Goal: Task Accomplishment & Management: Manage account settings

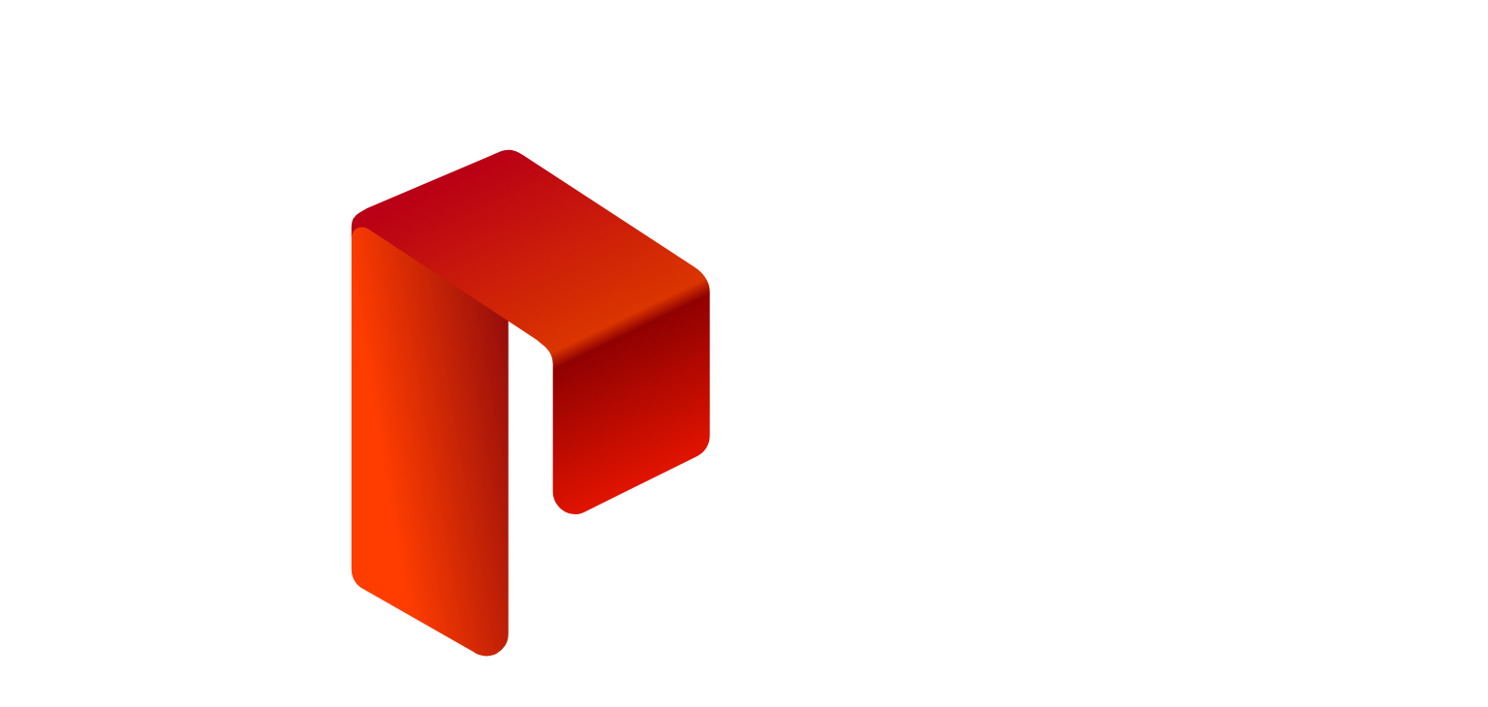
type input "**********"
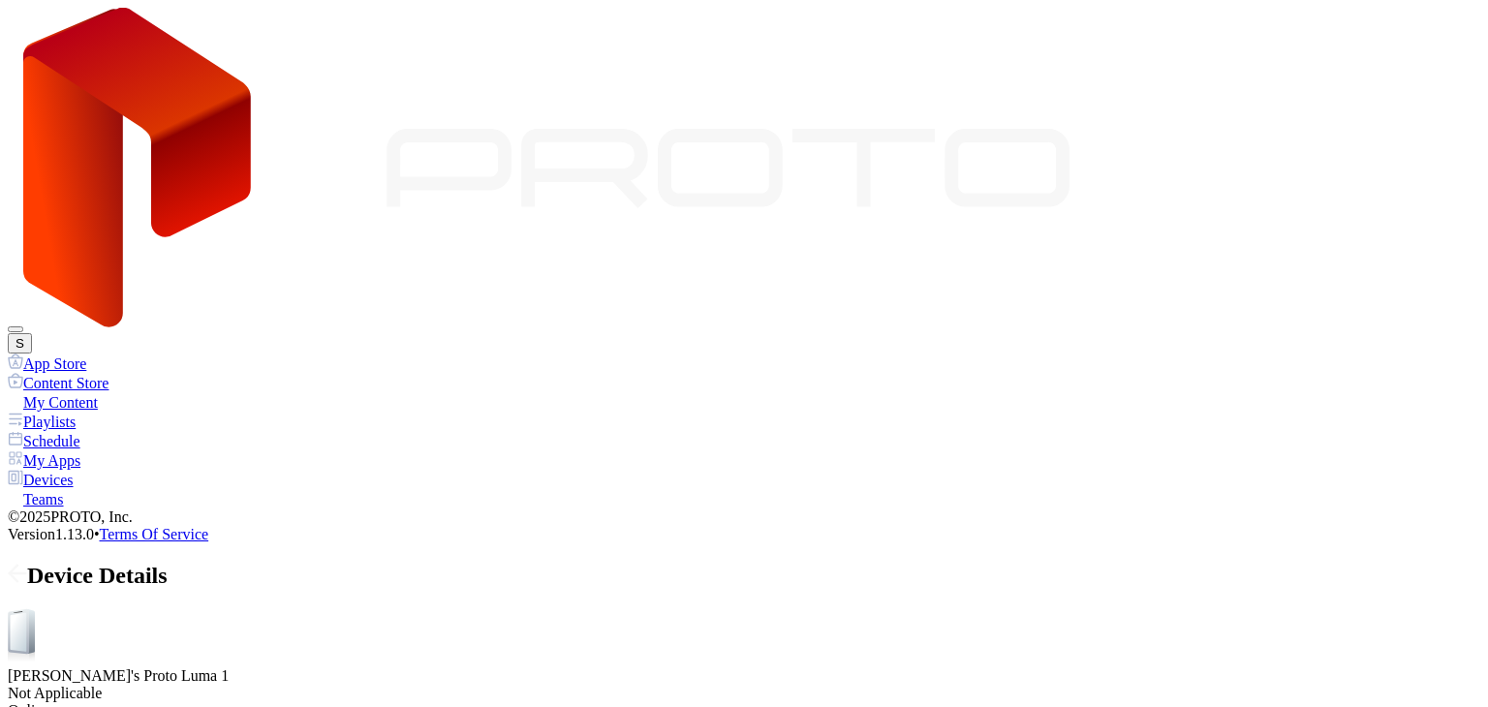
scroll to position [471, 0]
drag, startPoint x: 479, startPoint y: 395, endPoint x: 441, endPoint y: 401, distance: 39.2
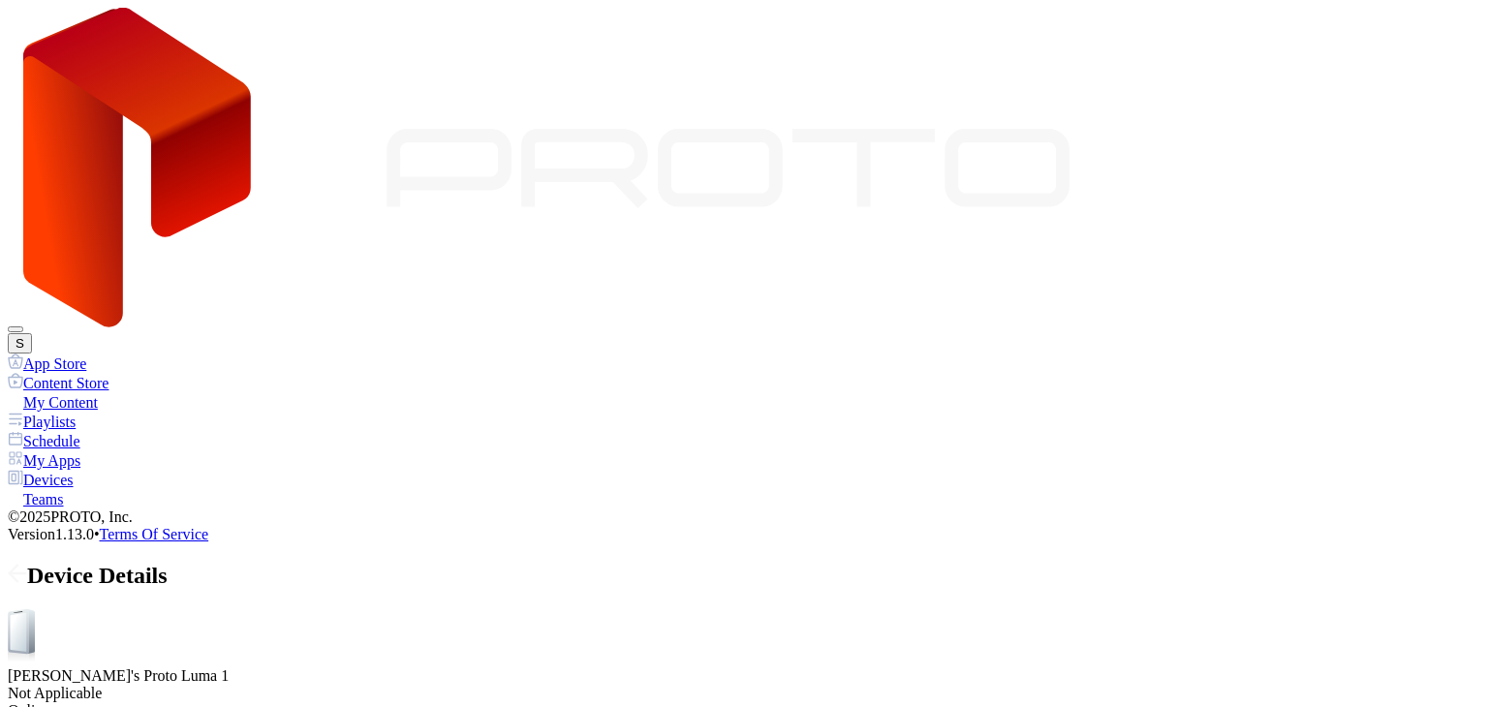
drag, startPoint x: 386, startPoint y: 390, endPoint x: 345, endPoint y: 398, distance: 41.4
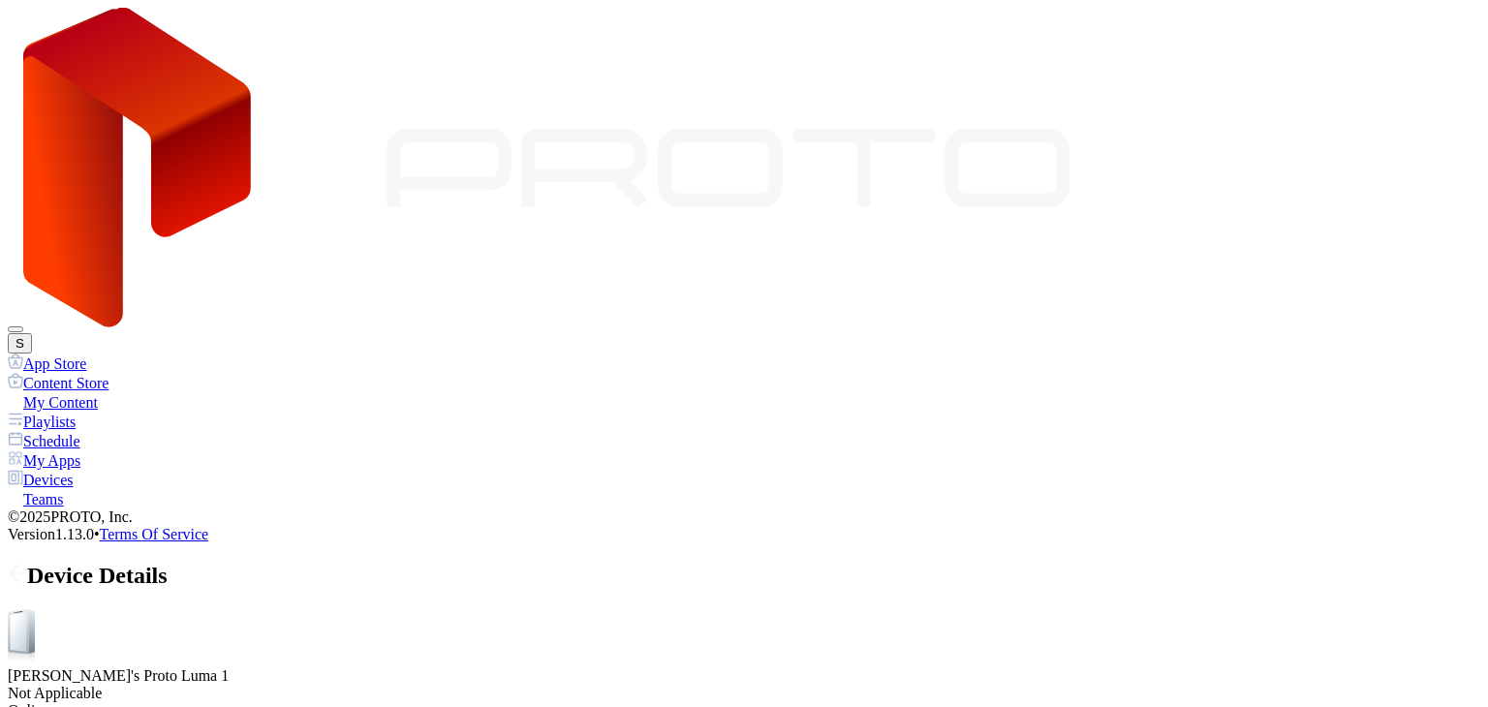
drag, startPoint x: 343, startPoint y: 397, endPoint x: 305, endPoint y: 398, distance: 37.8
drag, startPoint x: 302, startPoint y: 396, endPoint x: 256, endPoint y: 393, distance: 46.6
drag, startPoint x: 279, startPoint y: 392, endPoint x: 330, endPoint y: 391, distance: 51.3
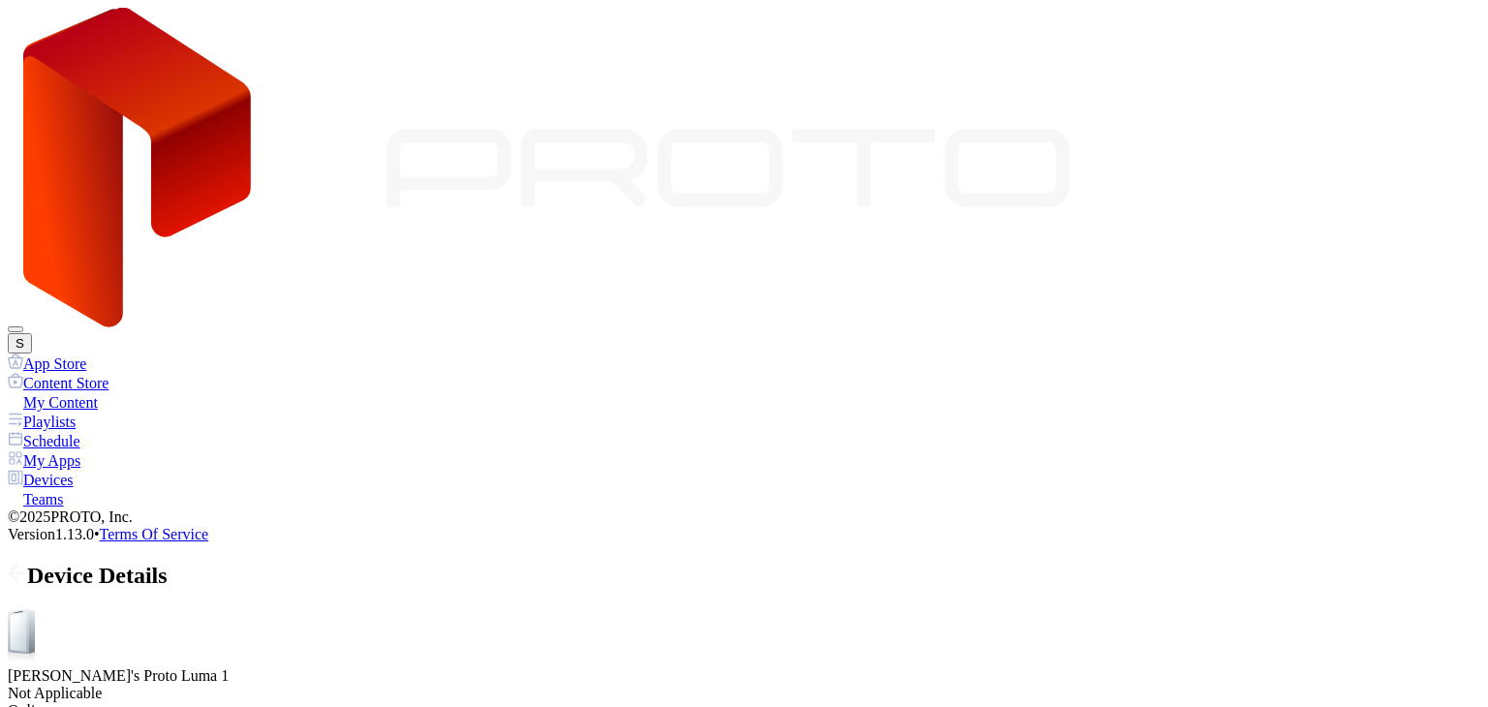
drag, startPoint x: 330, startPoint y: 391, endPoint x: 397, endPoint y: 392, distance: 66.8
drag, startPoint x: 397, startPoint y: 392, endPoint x: 518, endPoint y: 405, distance: 121.7
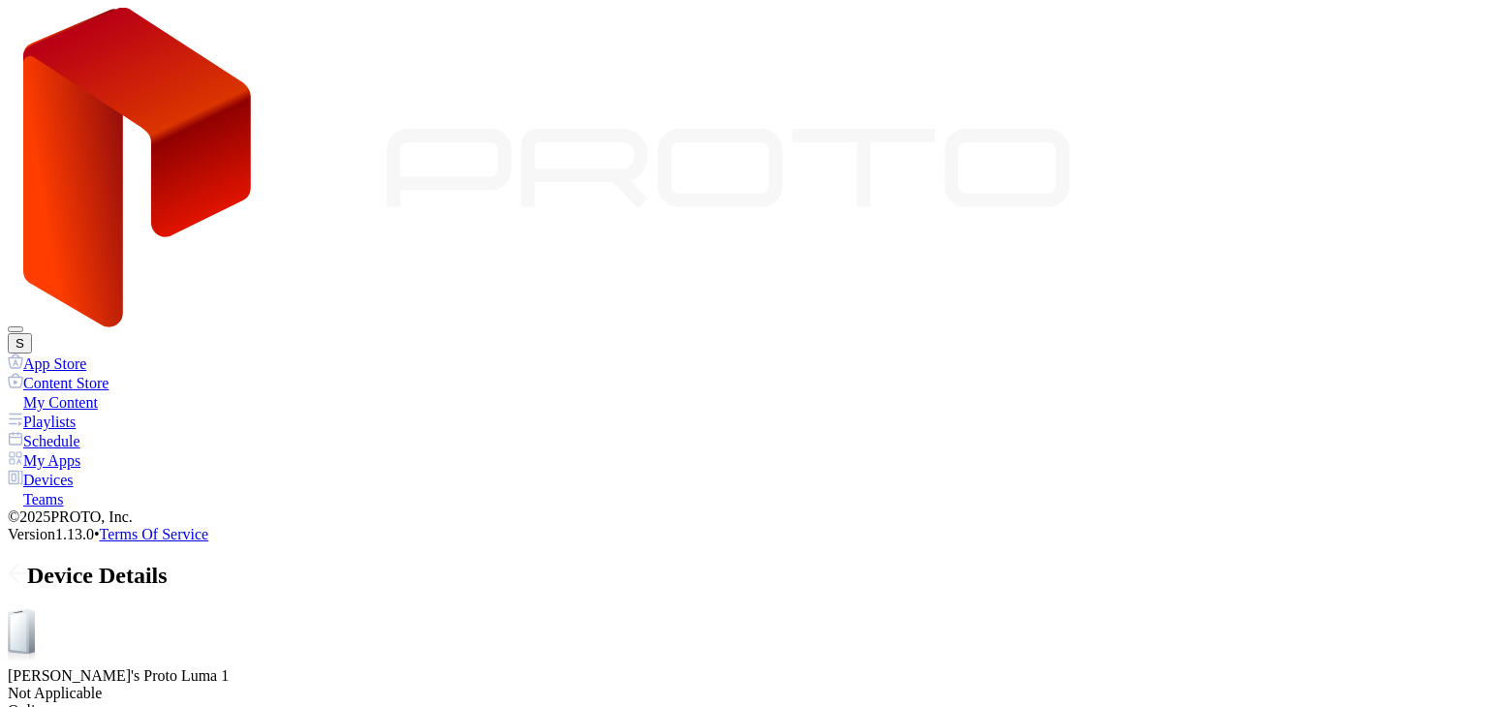
drag, startPoint x: 818, startPoint y: 638, endPoint x: 842, endPoint y: 510, distance: 130.1
drag, startPoint x: 477, startPoint y: 394, endPoint x: 435, endPoint y: 398, distance: 41.8
drag, startPoint x: 434, startPoint y: 397, endPoint x: 398, endPoint y: 400, distance: 36.0
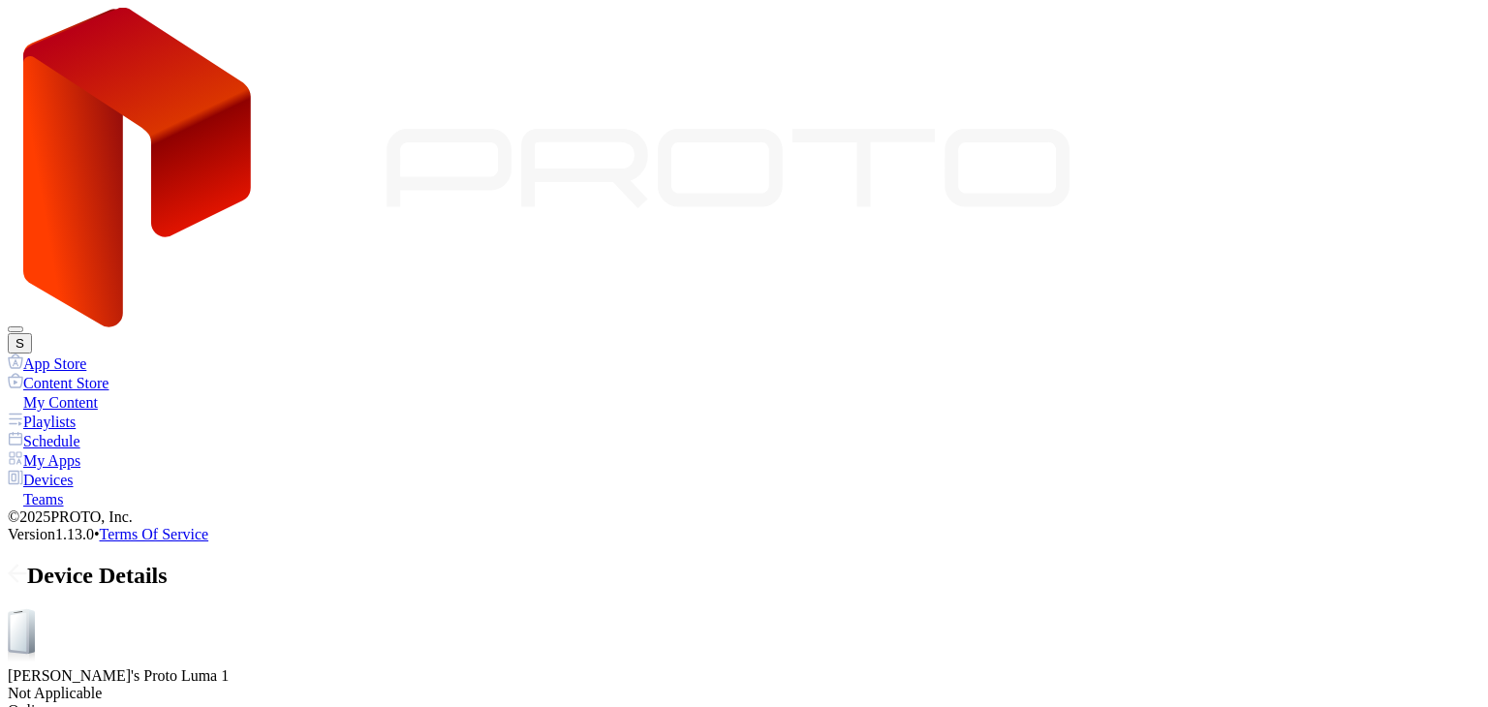
drag, startPoint x: 398, startPoint y: 400, endPoint x: 356, endPoint y: 397, distance: 41.8
drag, startPoint x: 356, startPoint y: 397, endPoint x: 332, endPoint y: 394, distance: 24.4
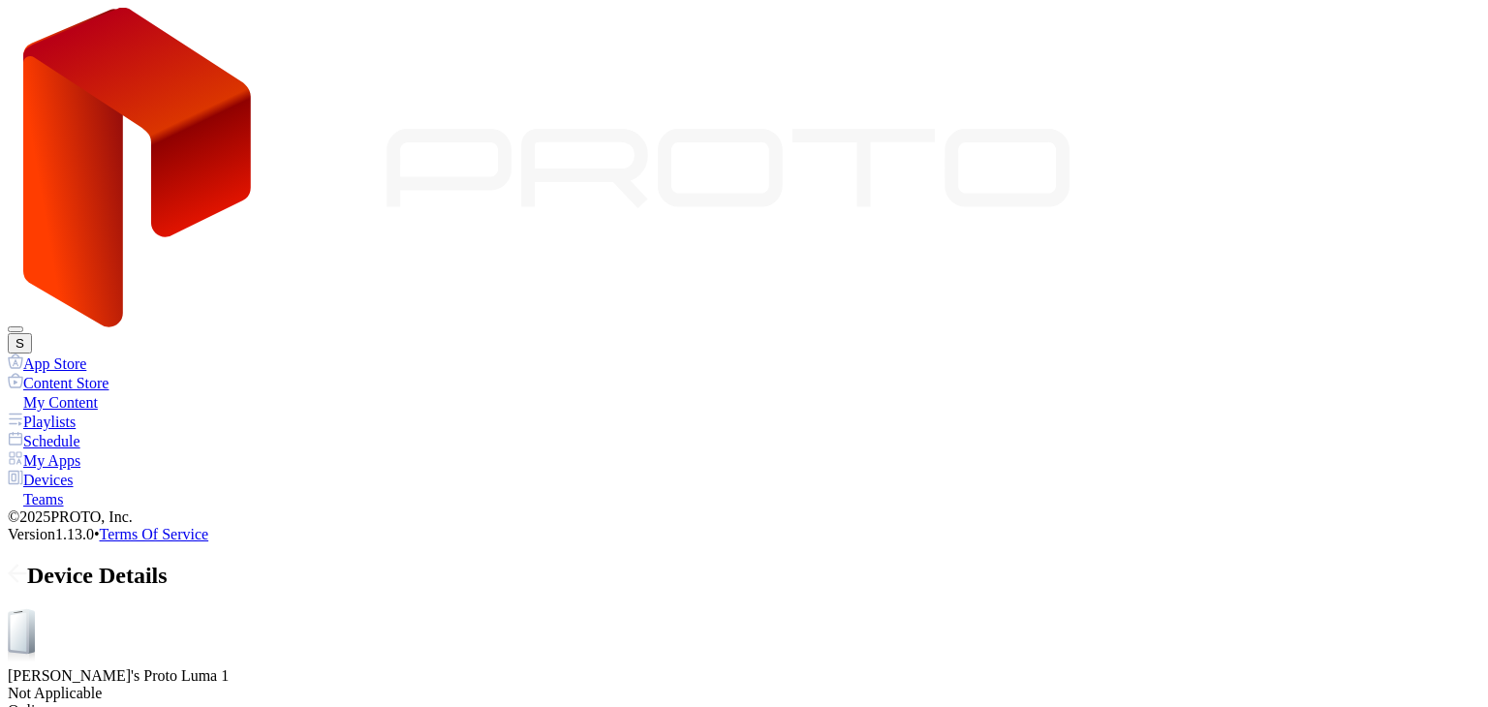
drag, startPoint x: 332, startPoint y: 394, endPoint x: 310, endPoint y: 395, distance: 22.3
drag, startPoint x: 310, startPoint y: 395, endPoint x: 286, endPoint y: 394, distance: 24.2
drag, startPoint x: 286, startPoint y: 394, endPoint x: 518, endPoint y: 409, distance: 232.9
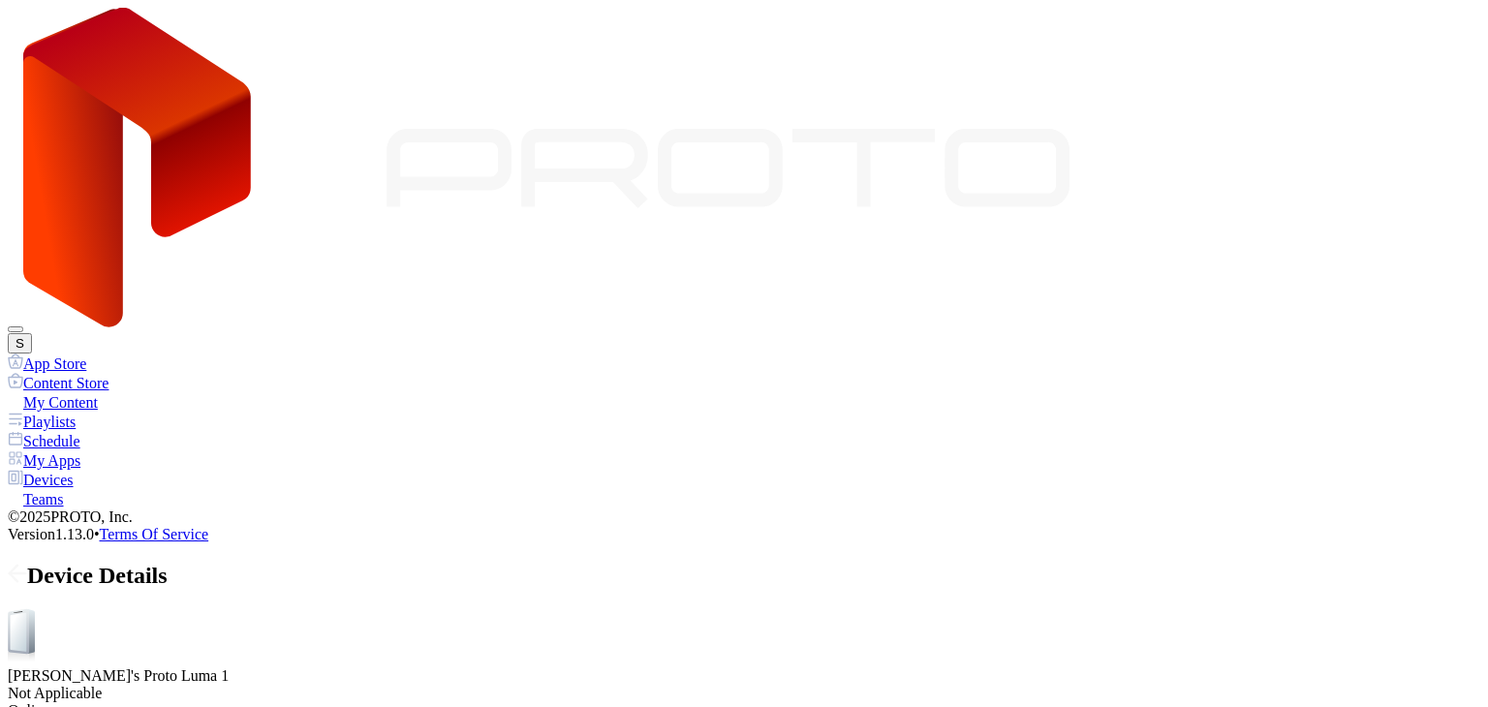
drag, startPoint x: 477, startPoint y: 351, endPoint x: 365, endPoint y: 354, distance: 111.4
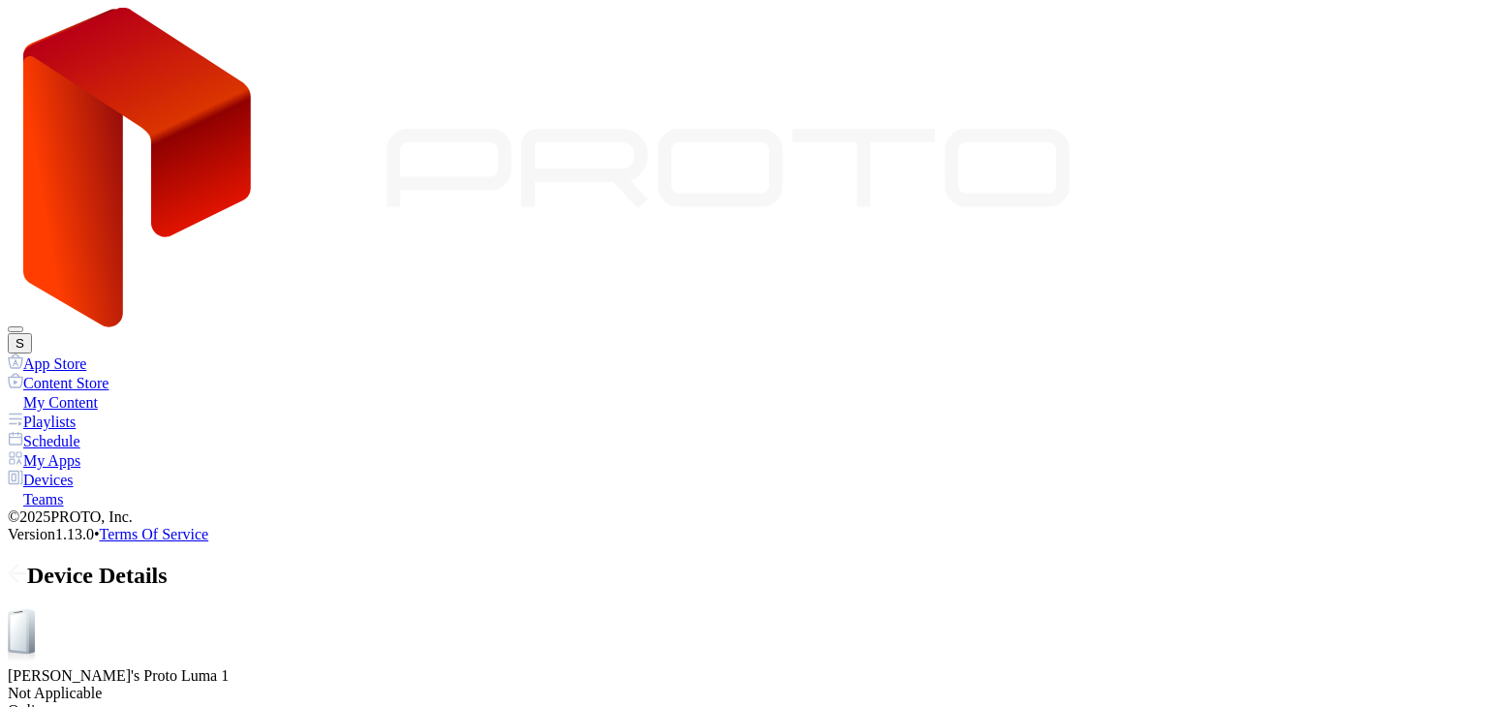
drag, startPoint x: 365, startPoint y: 354, endPoint x: 315, endPoint y: 356, distance: 50.4
drag, startPoint x: 315, startPoint y: 356, endPoint x: 259, endPoint y: 353, distance: 56.3
drag, startPoint x: 286, startPoint y: 350, endPoint x: 303, endPoint y: 350, distance: 17.4
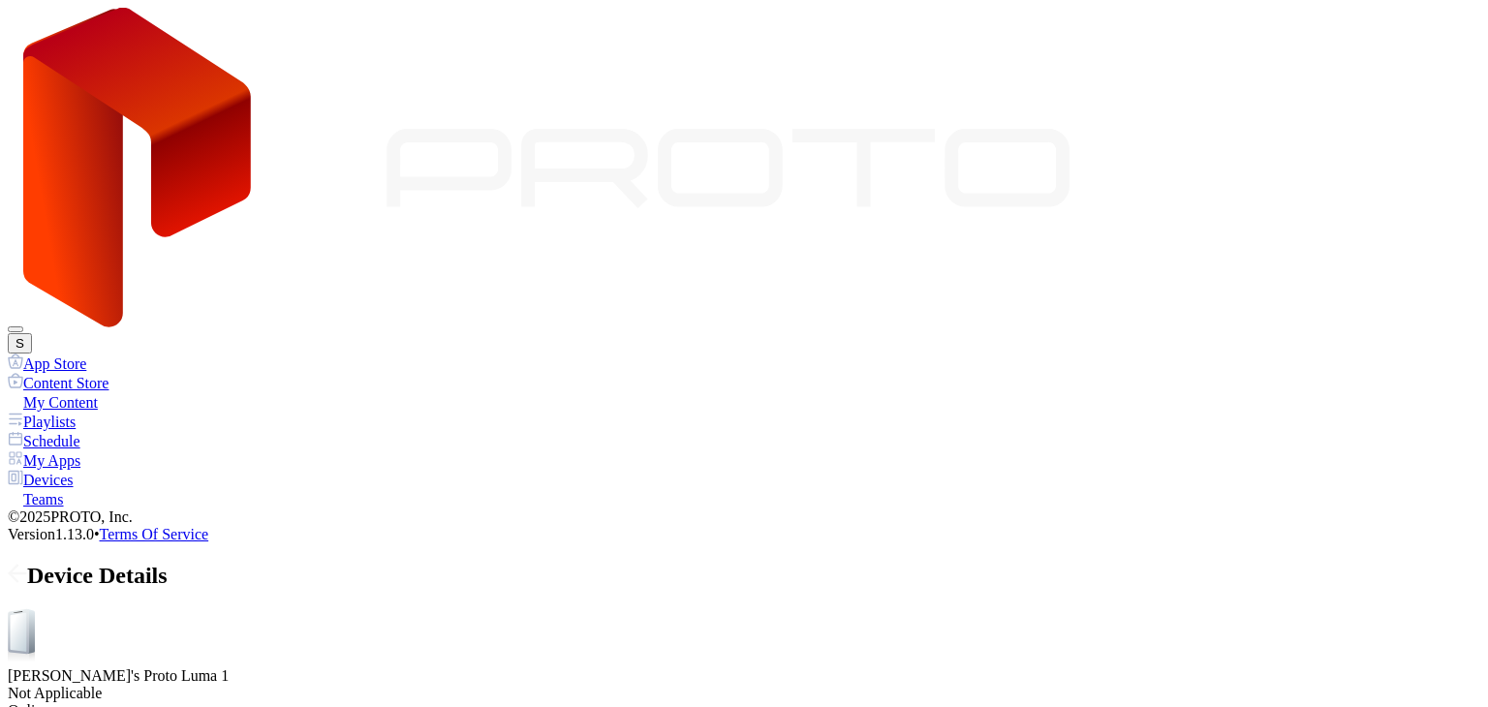
drag, startPoint x: 303, startPoint y: 355, endPoint x: 508, endPoint y: 382, distance: 206.2
drag, startPoint x: 473, startPoint y: 356, endPoint x: 404, endPoint y: 359, distance: 68.9
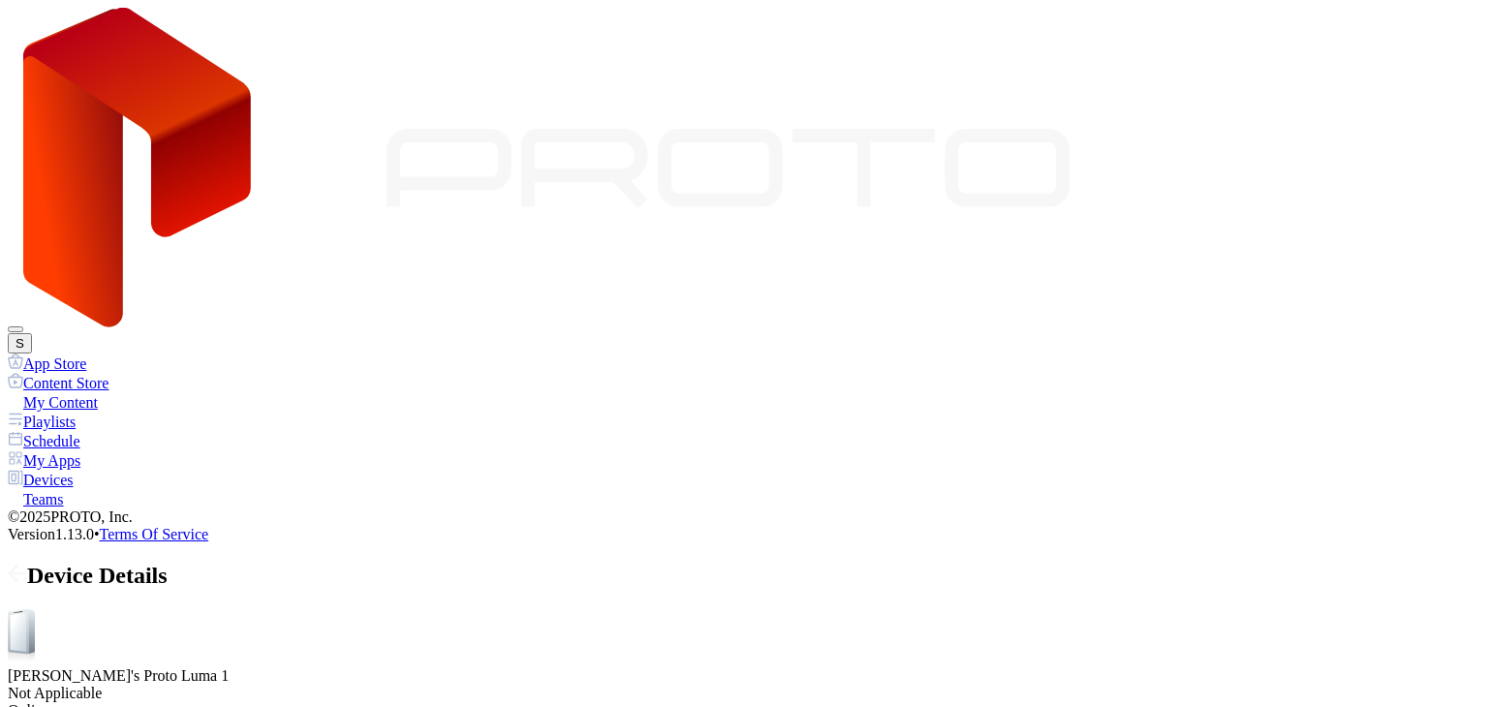
drag, startPoint x: 404, startPoint y: 359, endPoint x: 356, endPoint y: 358, distance: 47.5
drag, startPoint x: 356, startPoint y: 358, endPoint x: 322, endPoint y: 358, distance: 34.9
drag, startPoint x: 322, startPoint y: 358, endPoint x: 559, endPoint y: 358, distance: 237.3
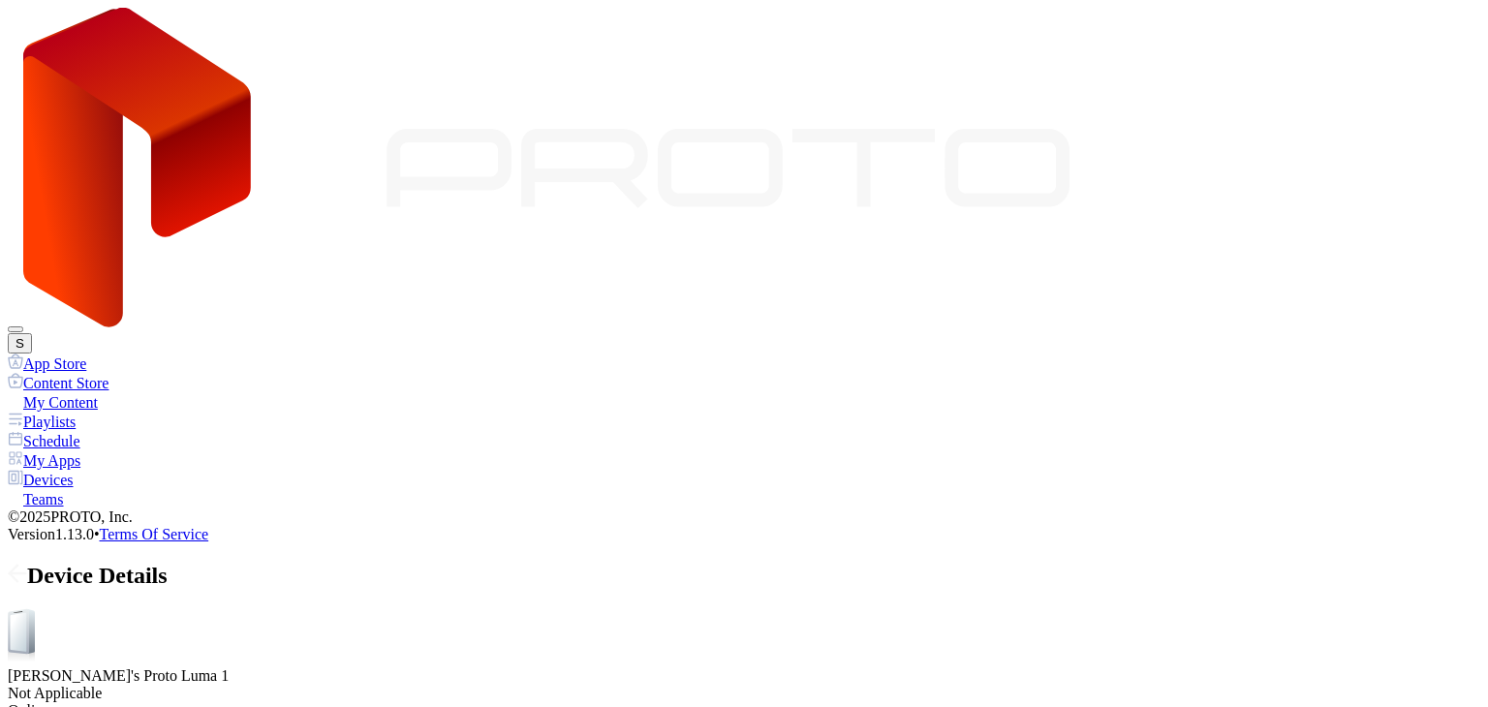
drag, startPoint x: 405, startPoint y: 392, endPoint x: 298, endPoint y: 396, distance: 106.6
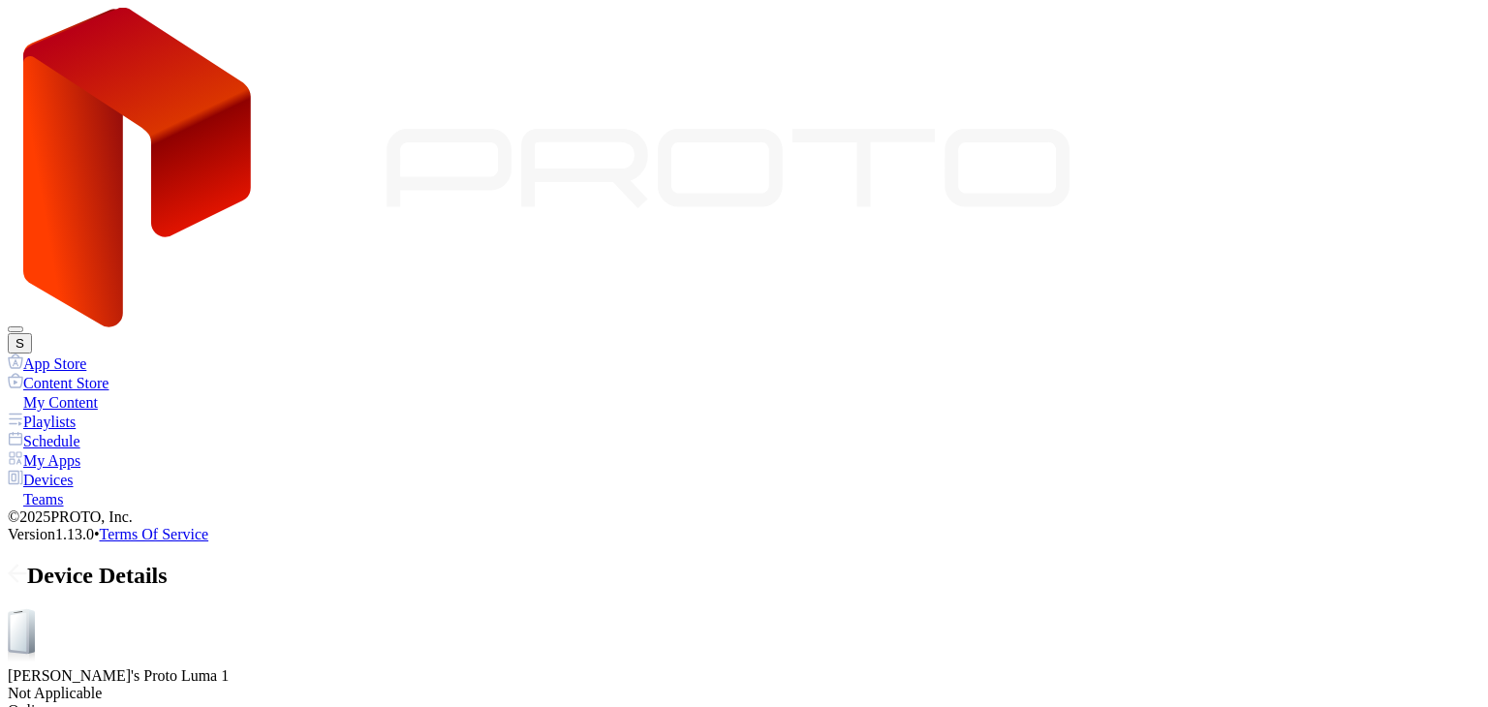
drag, startPoint x: 298, startPoint y: 396, endPoint x: 501, endPoint y: 402, distance: 202.5
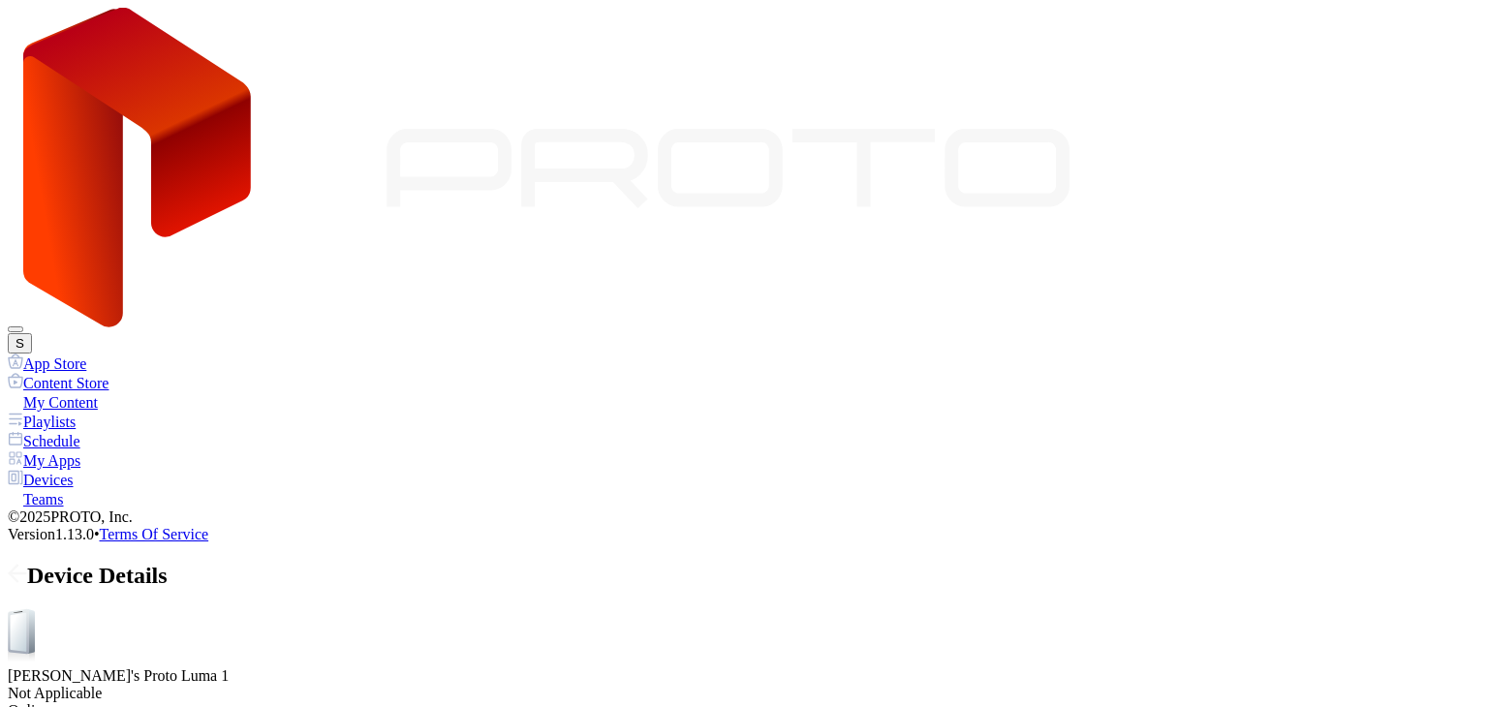
drag, startPoint x: 411, startPoint y: 392, endPoint x: 353, endPoint y: 391, distance: 58.1
drag, startPoint x: 353, startPoint y: 391, endPoint x: 333, endPoint y: 392, distance: 19.4
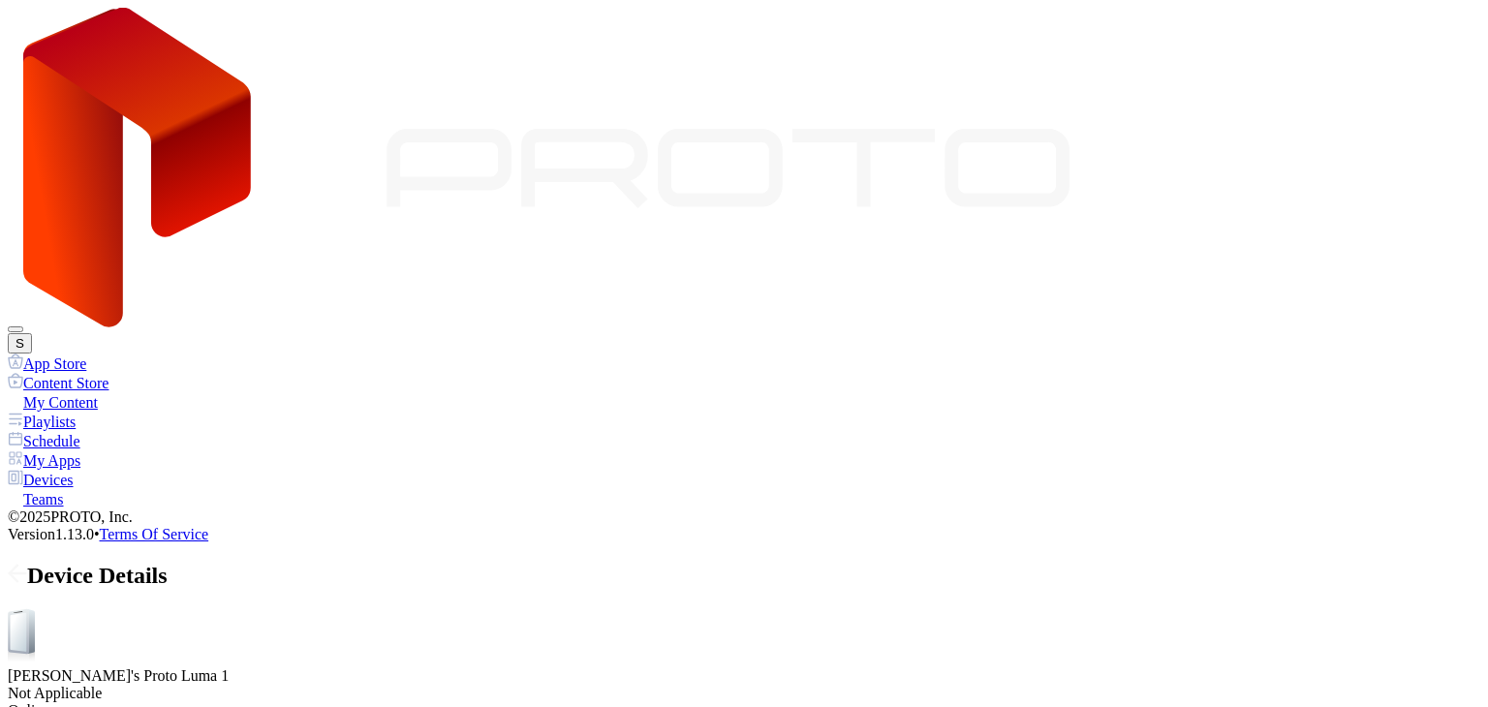
drag, startPoint x: 333, startPoint y: 392, endPoint x: 299, endPoint y: 391, distance: 33.9
drag, startPoint x: 298, startPoint y: 391, endPoint x: 267, endPoint y: 393, distance: 31.1
drag, startPoint x: 289, startPoint y: 398, endPoint x: 298, endPoint y: 391, distance: 11.8
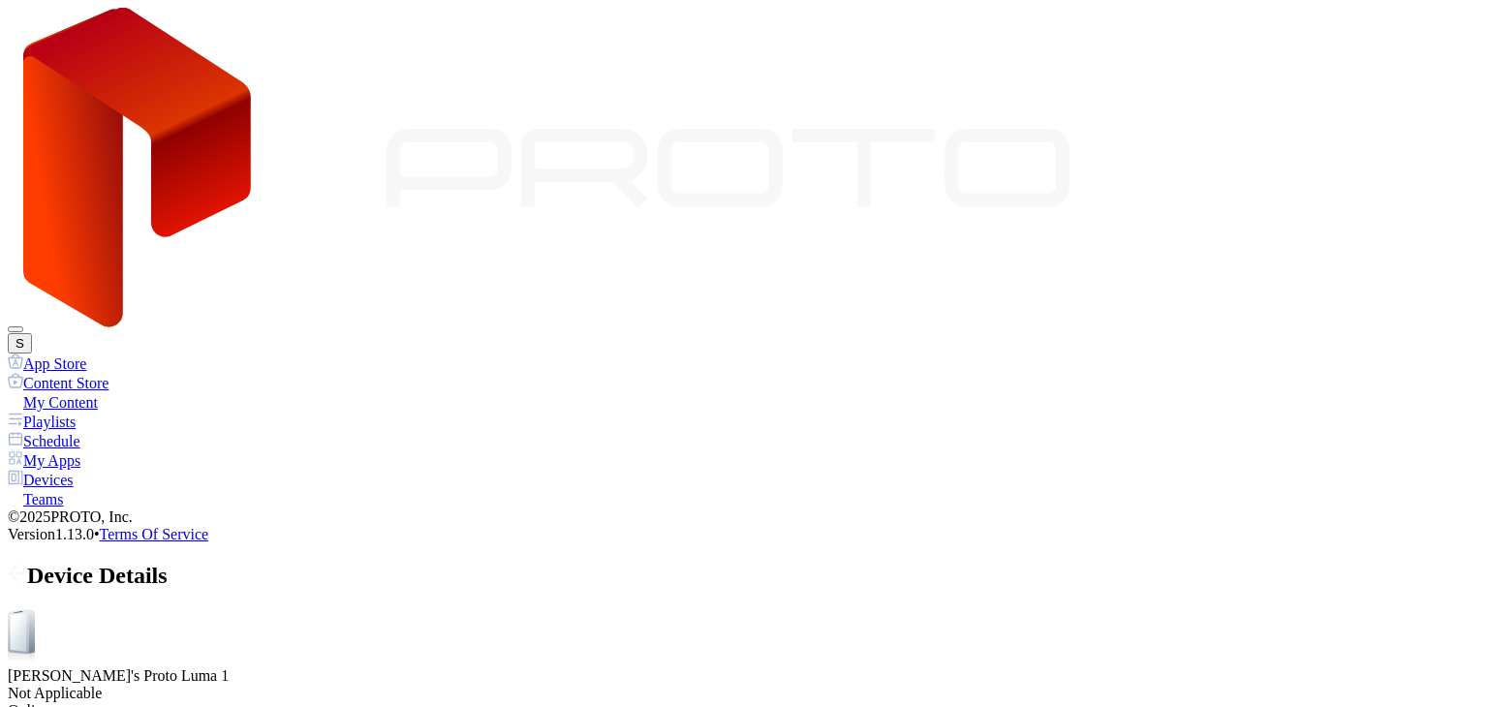
drag, startPoint x: 288, startPoint y: 394, endPoint x: 325, endPoint y: 395, distance: 37.8
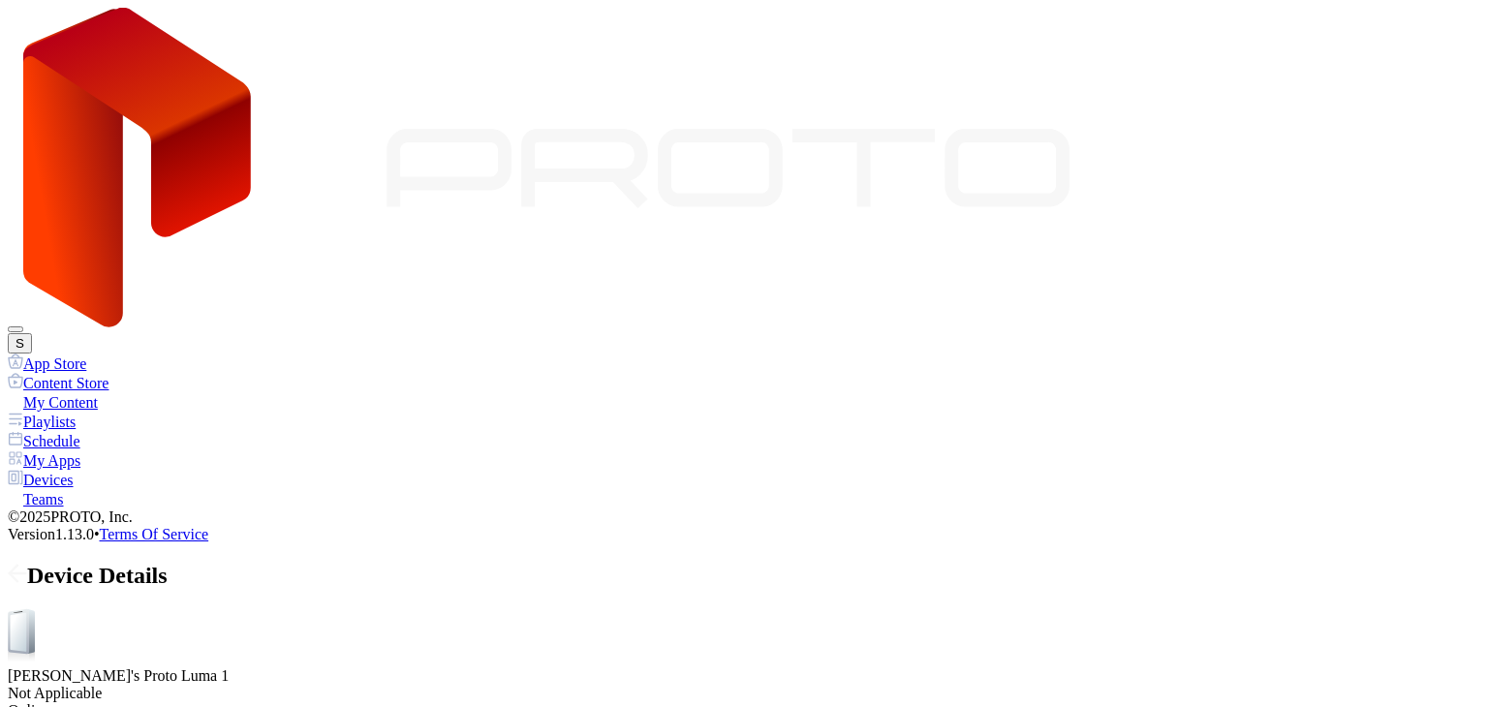
drag, startPoint x: 325, startPoint y: 395, endPoint x: 364, endPoint y: 397, distance: 38.8
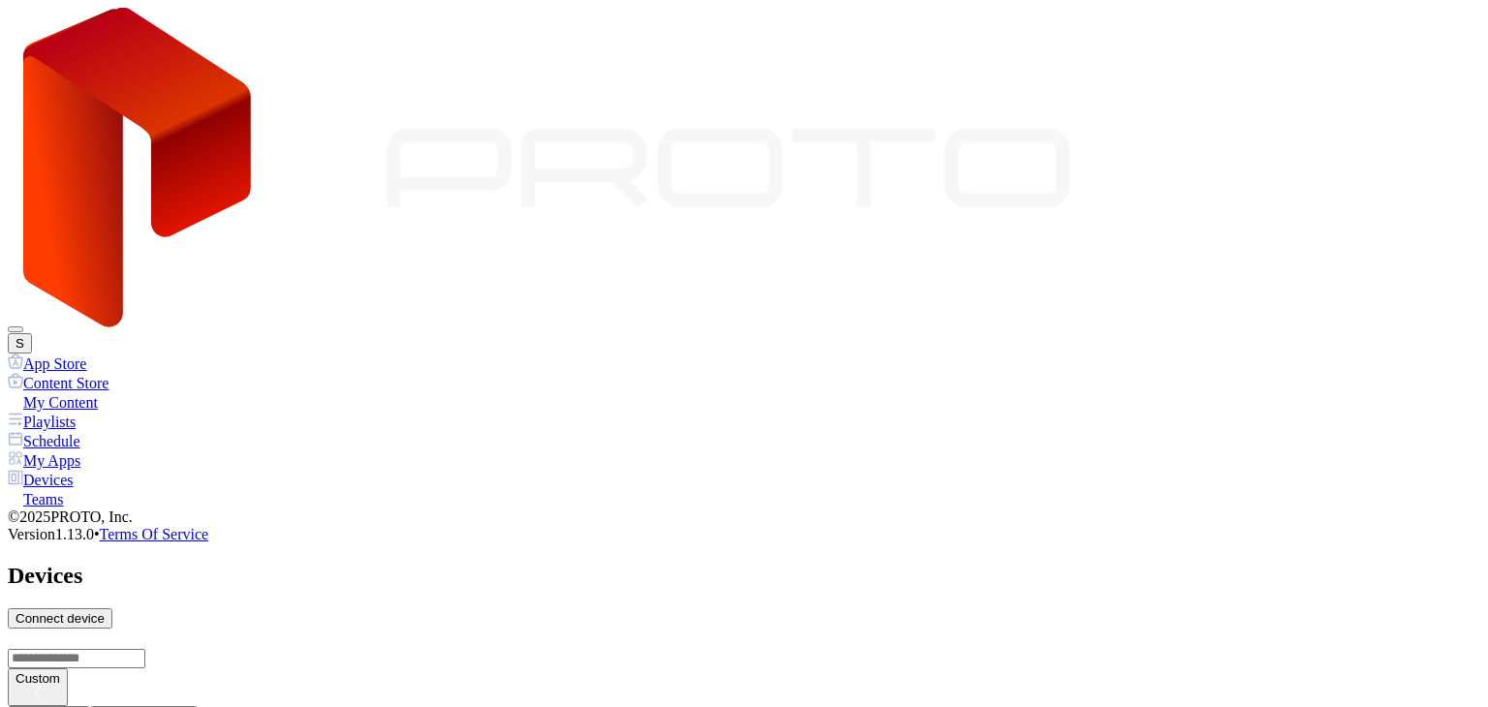
scroll to position [1089, 0]
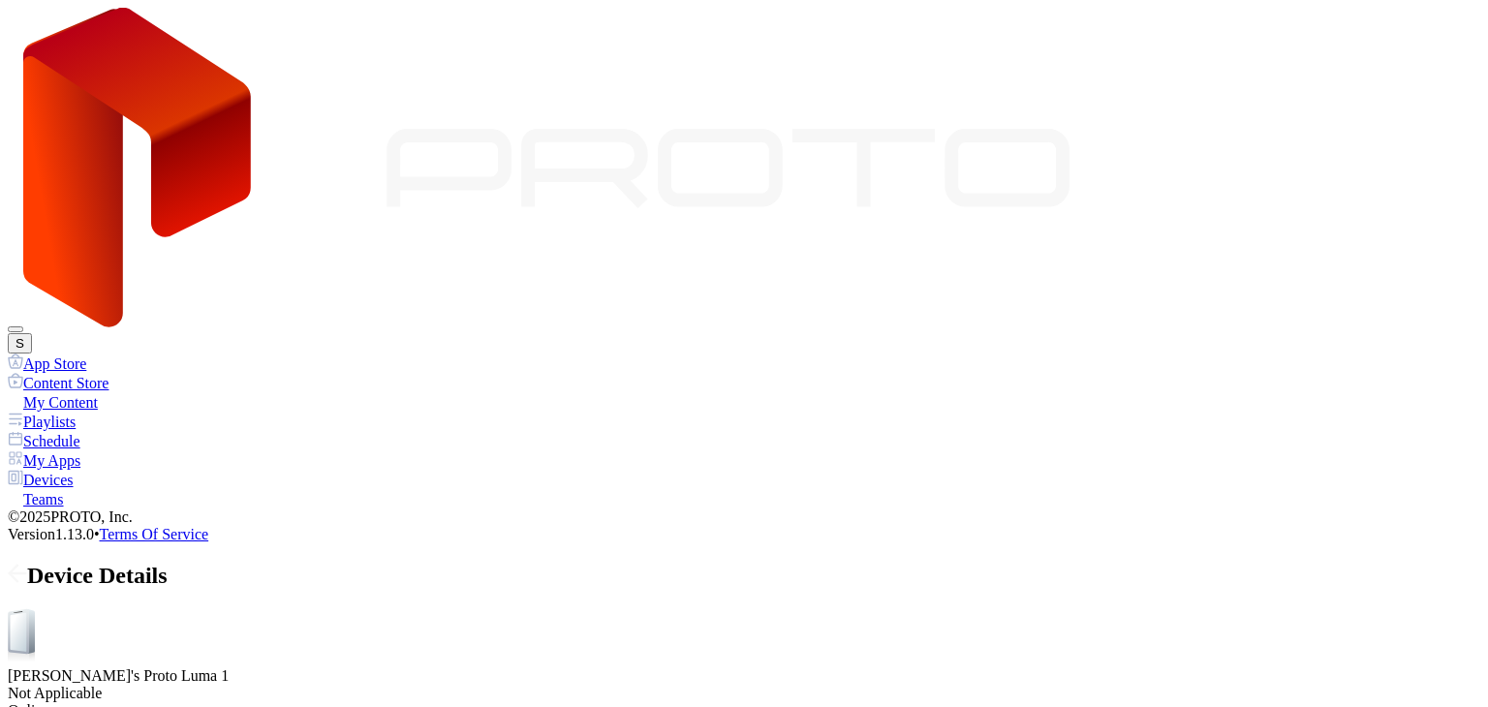
drag, startPoint x: 337, startPoint y: 392, endPoint x: 315, endPoint y: 396, distance: 22.6
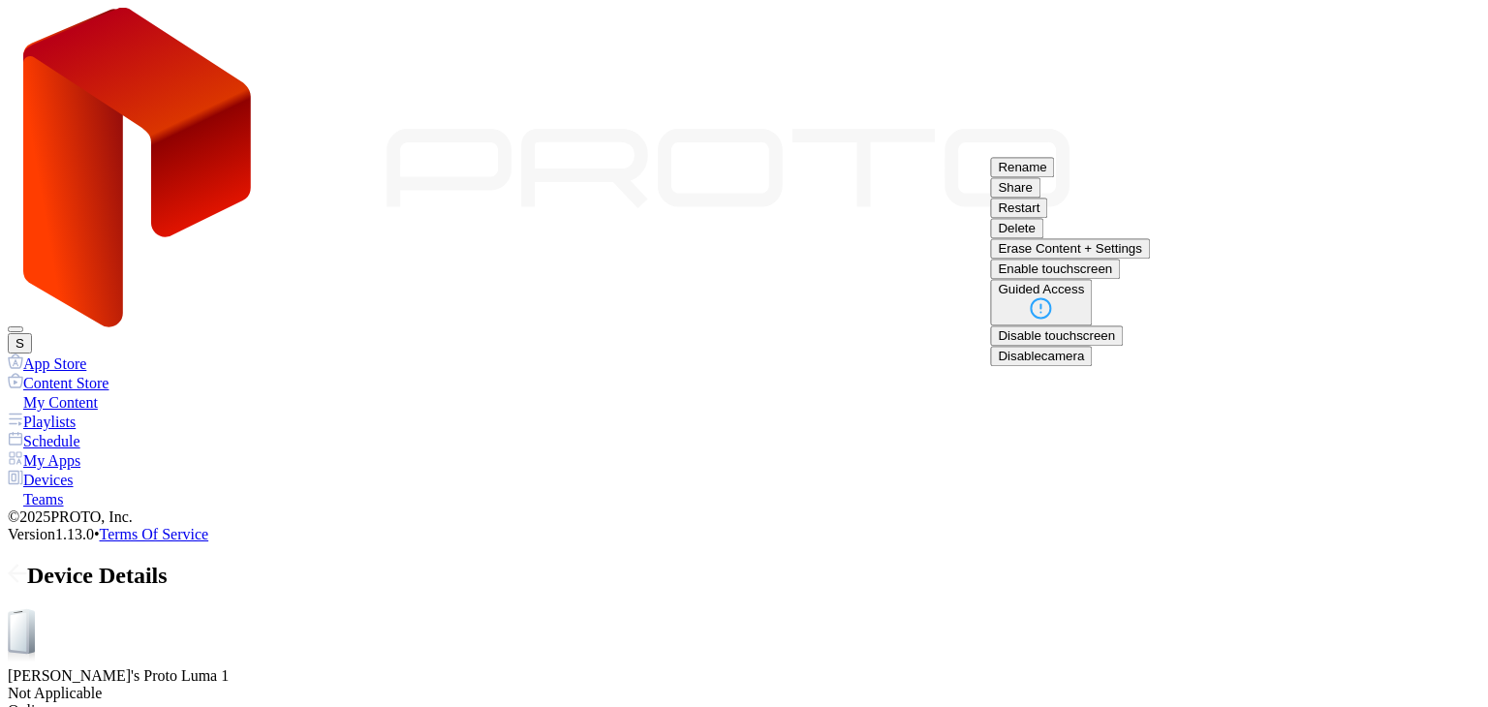
click at [1047, 218] on button "Restart" at bounding box center [1018, 208] width 57 height 20
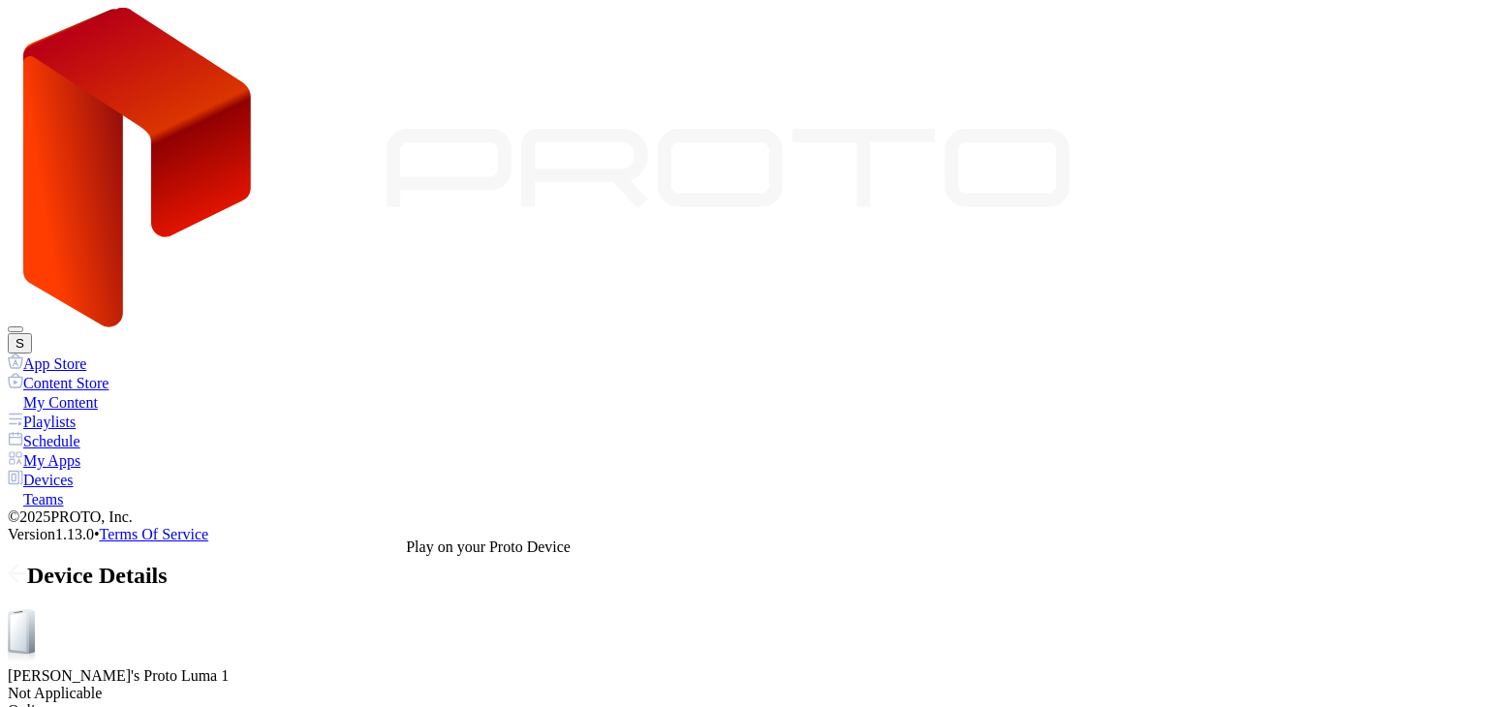
scroll to position [0, 0]
drag, startPoint x: 329, startPoint y: 396, endPoint x: 300, endPoint y: 405, distance: 30.3
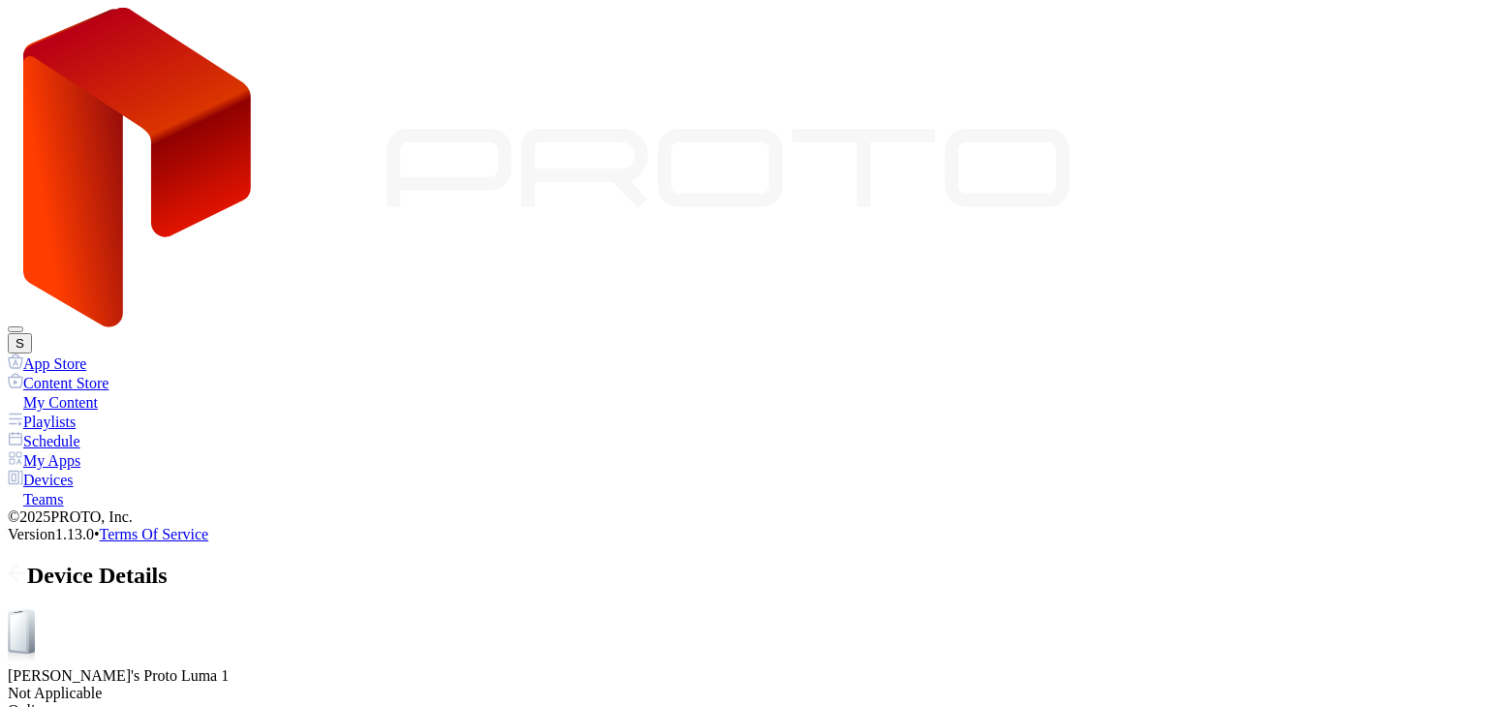
drag, startPoint x: 308, startPoint y: 396, endPoint x: 318, endPoint y: 398, distance: 9.9
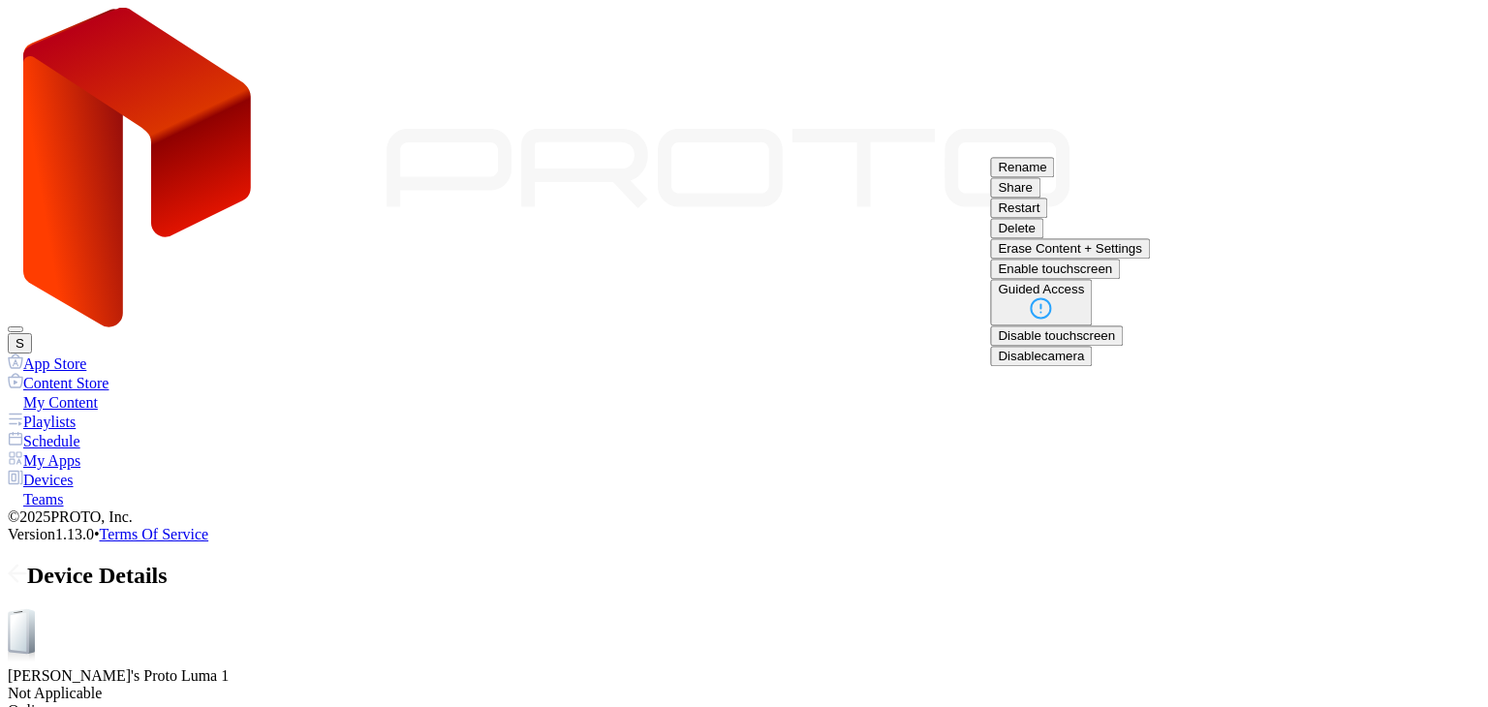
click at [1047, 218] on button "Restart" at bounding box center [1018, 208] width 57 height 20
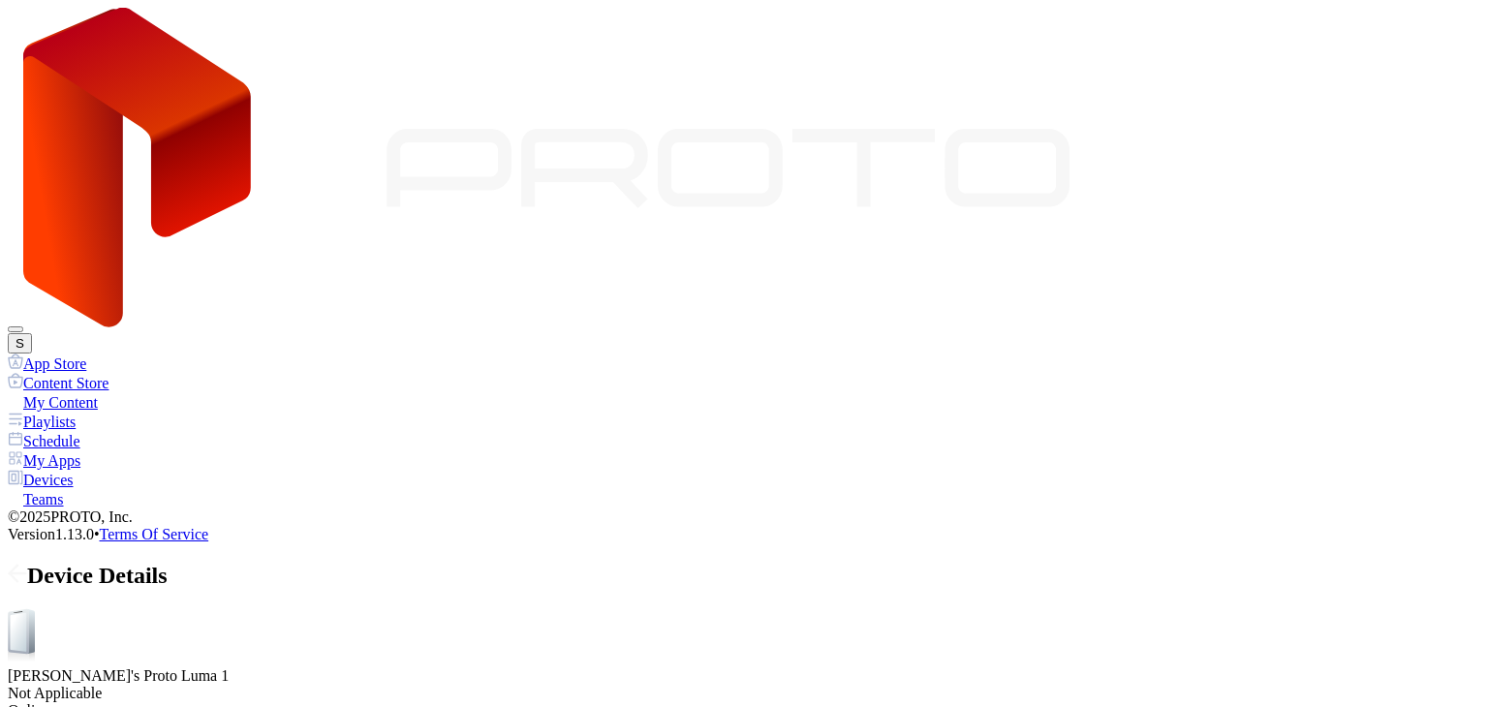
scroll to position [471, 0]
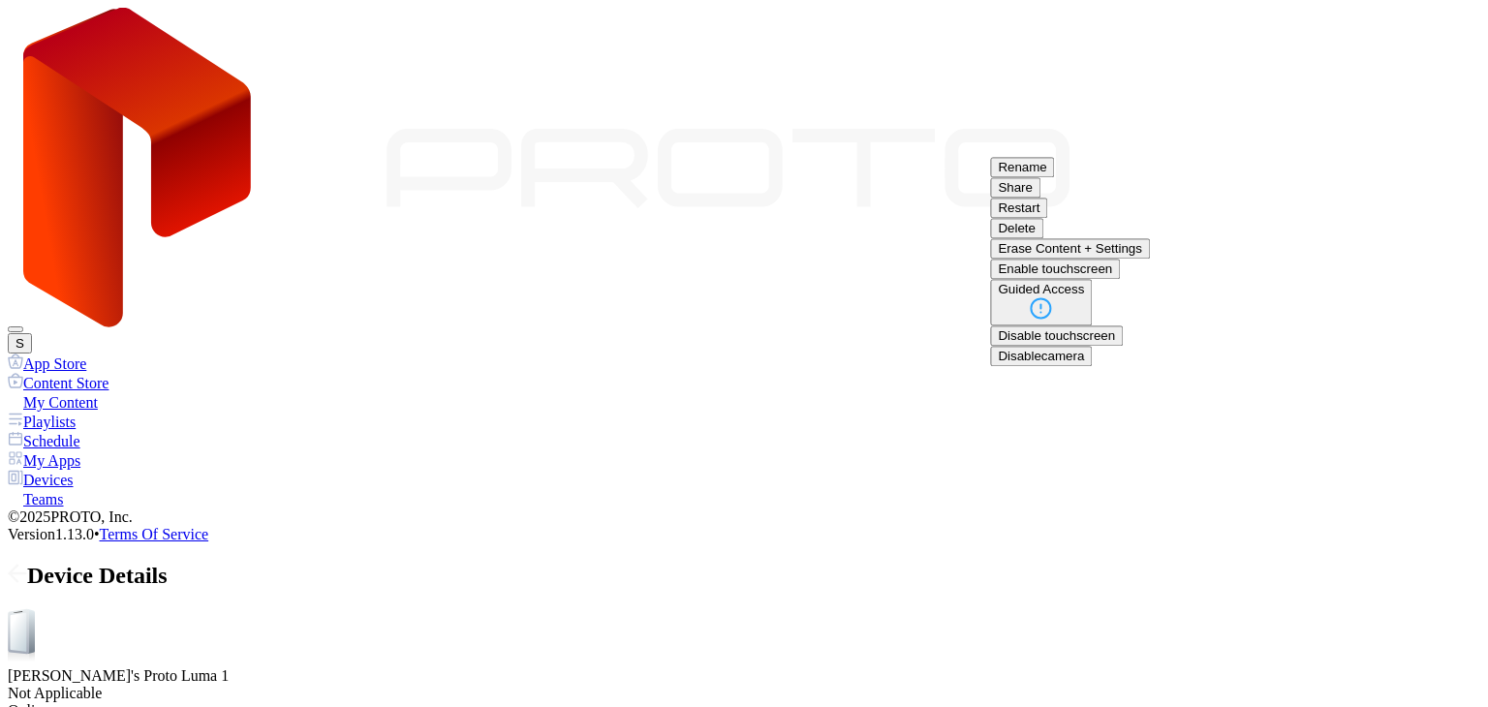
click at [1047, 218] on button "Restart" at bounding box center [1018, 208] width 57 height 20
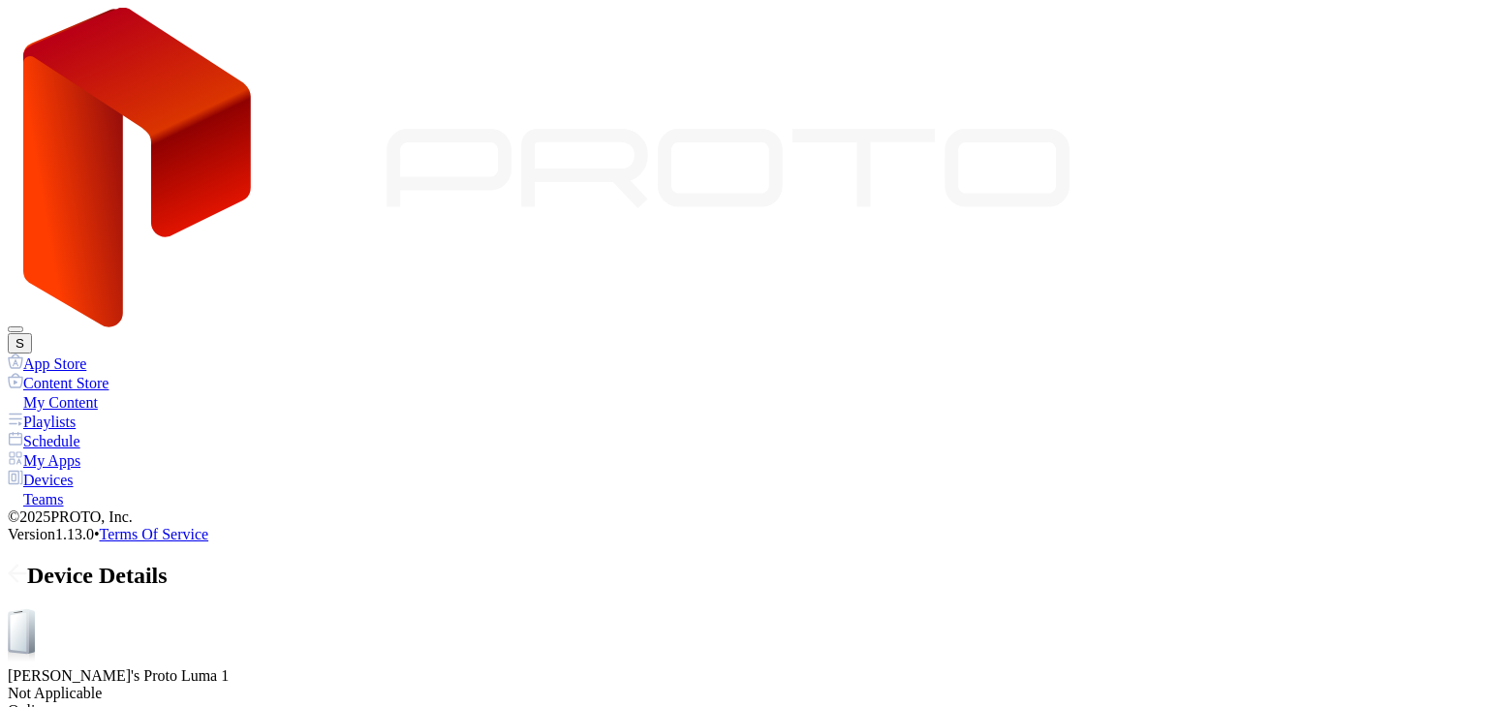
click at [26, 573] on icon at bounding box center [18, 573] width 16 height 0
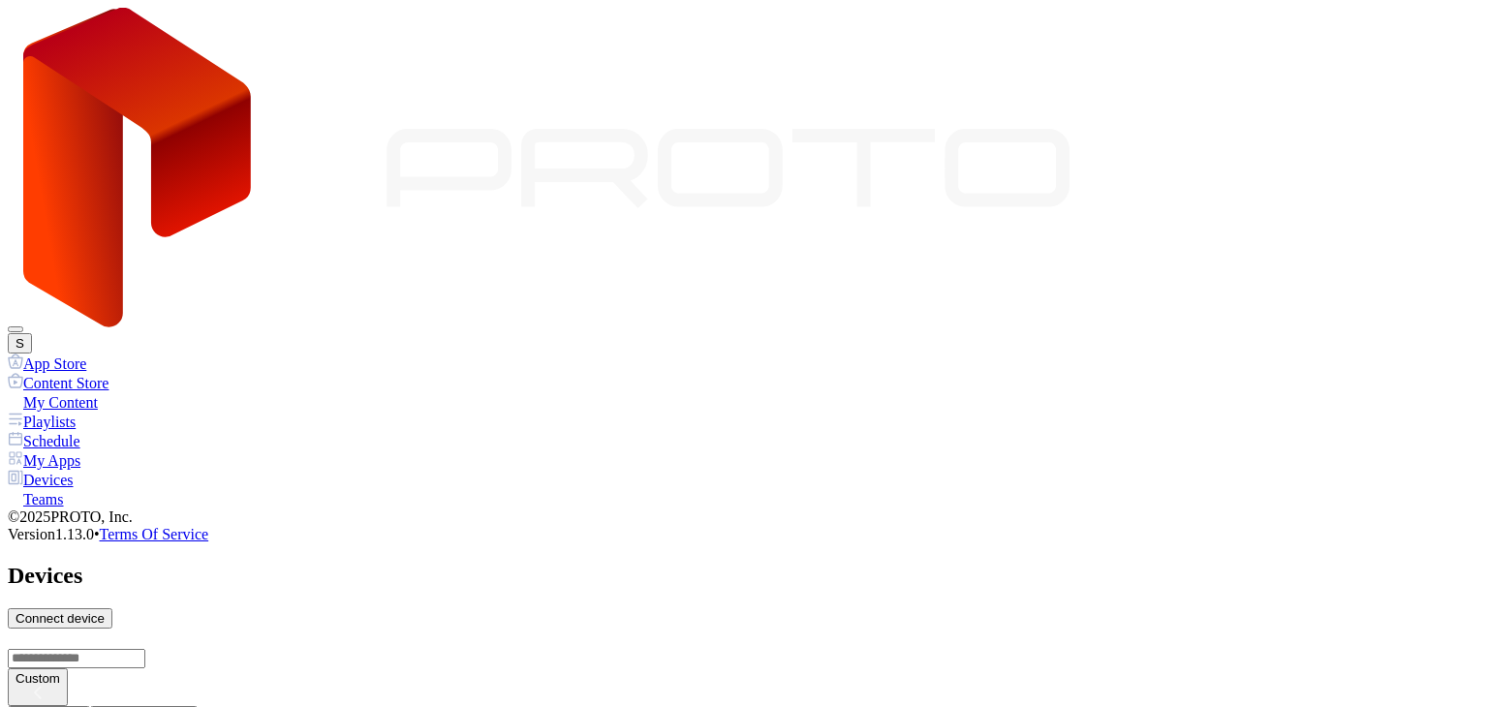
scroll to position [1356, 0]
click at [32, 333] on button "S" at bounding box center [20, 343] width 24 height 20
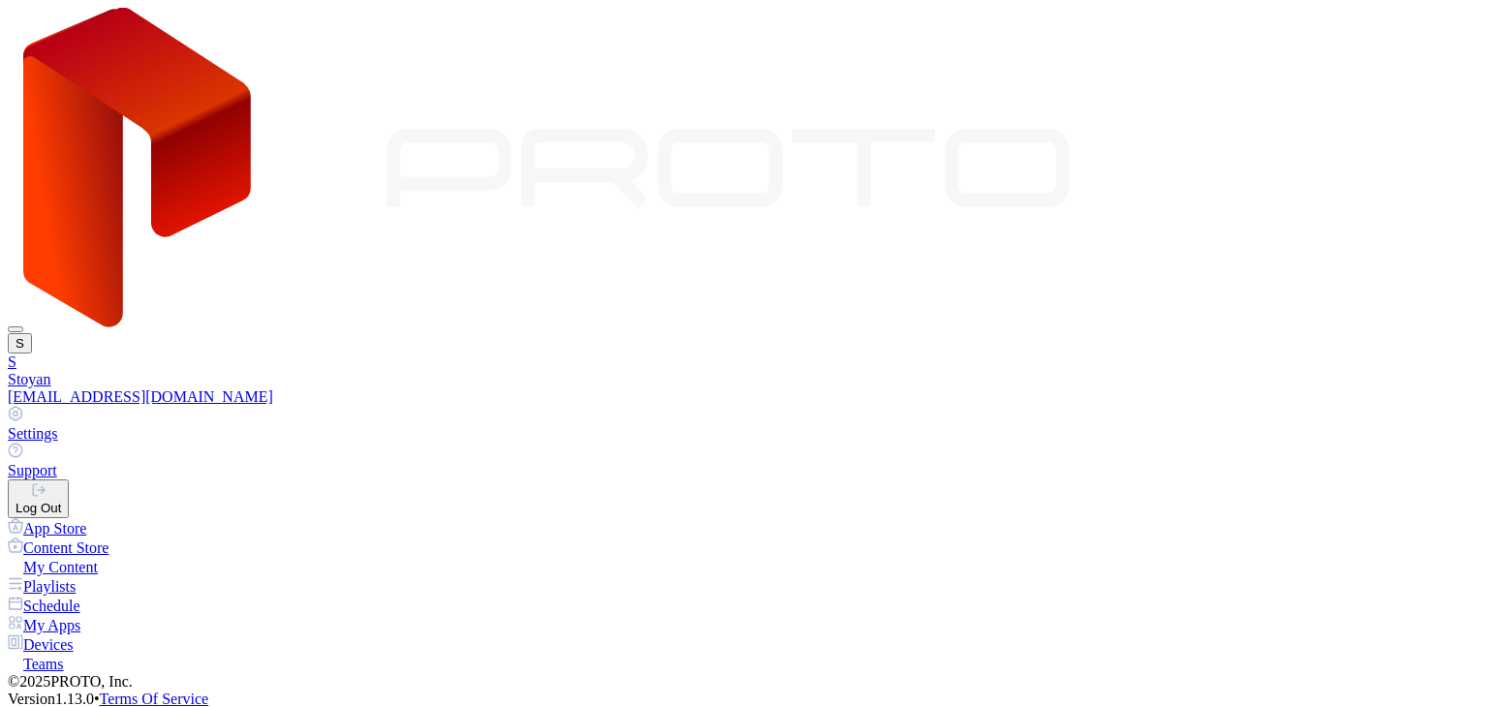
click at [61, 501] on div "Log Out" at bounding box center [38, 508] width 46 height 15
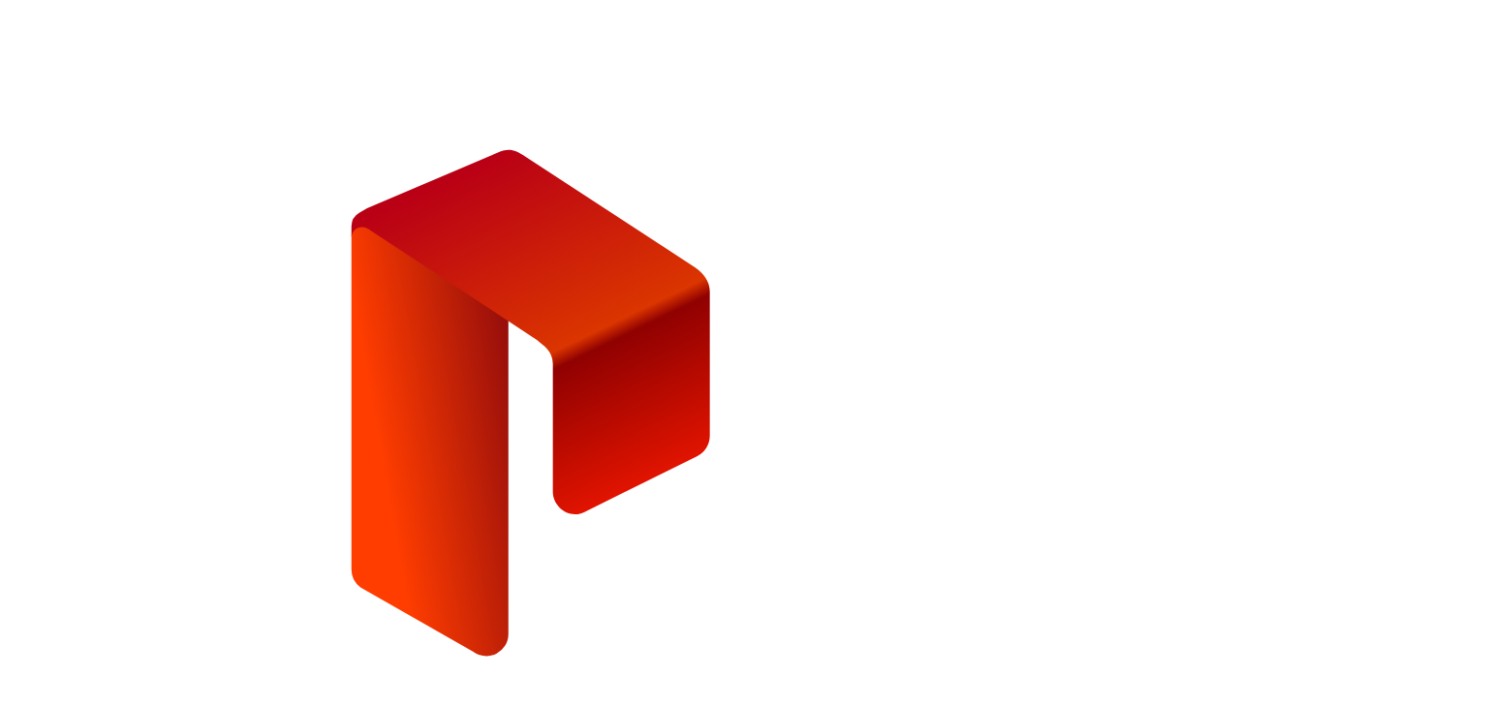
type input "**********"
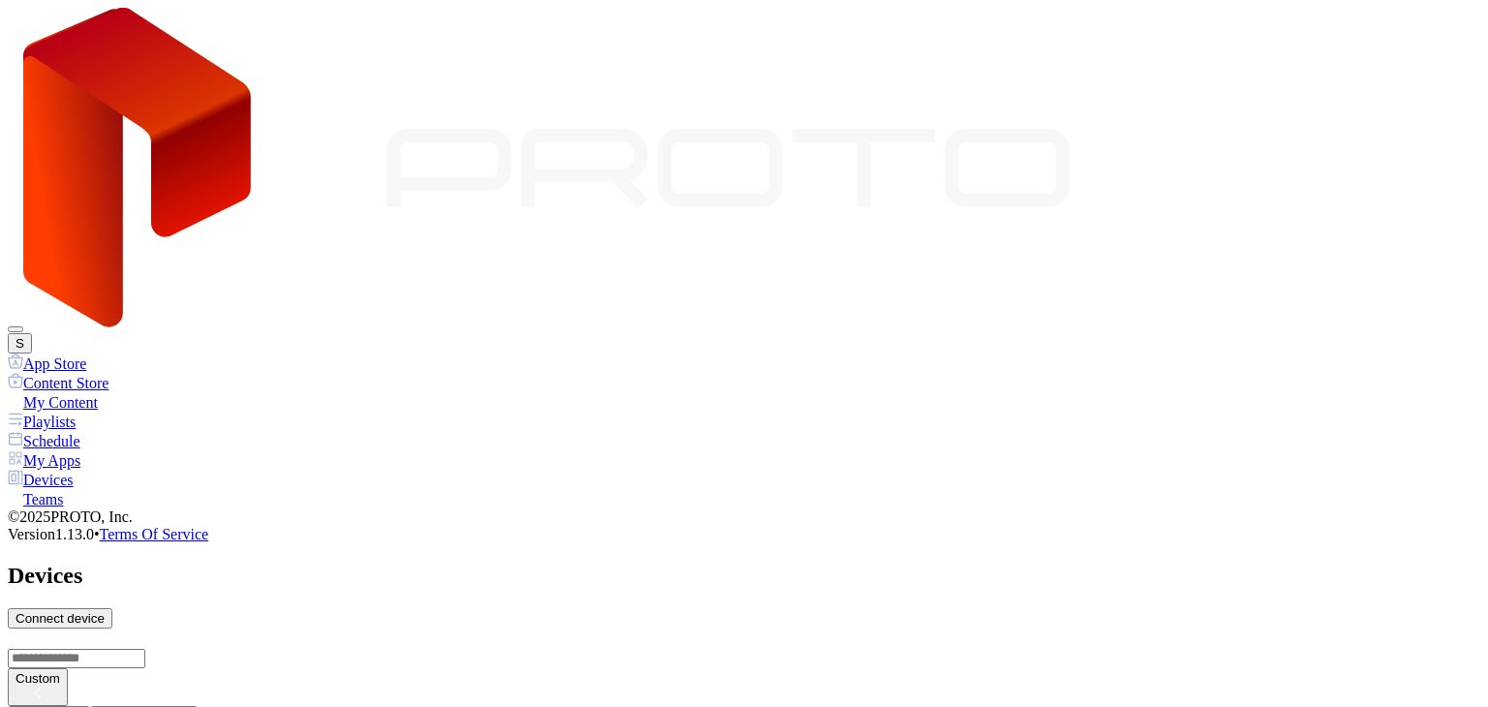
scroll to position [1197, 0]
drag, startPoint x: 515, startPoint y: 239, endPoint x: 442, endPoint y: 244, distance: 73.8
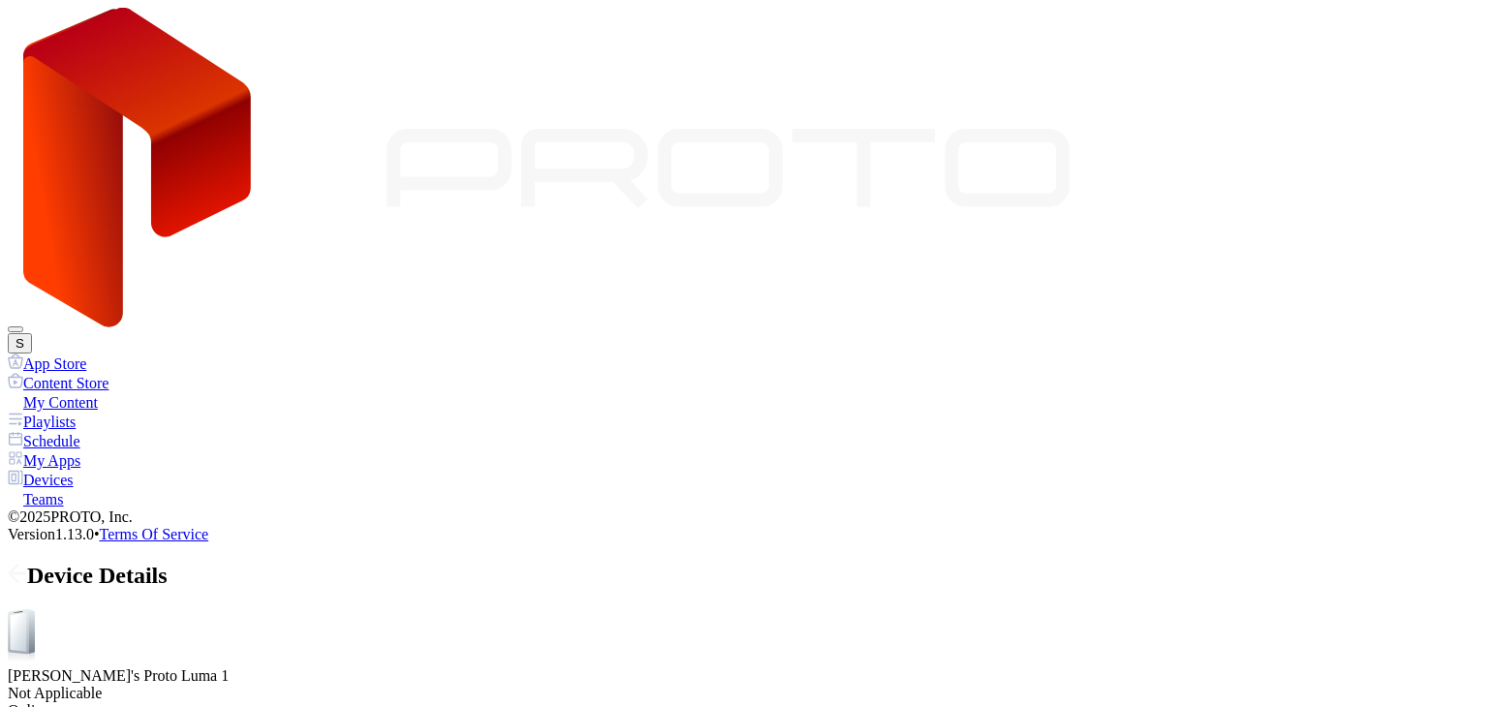
scroll to position [0, 0]
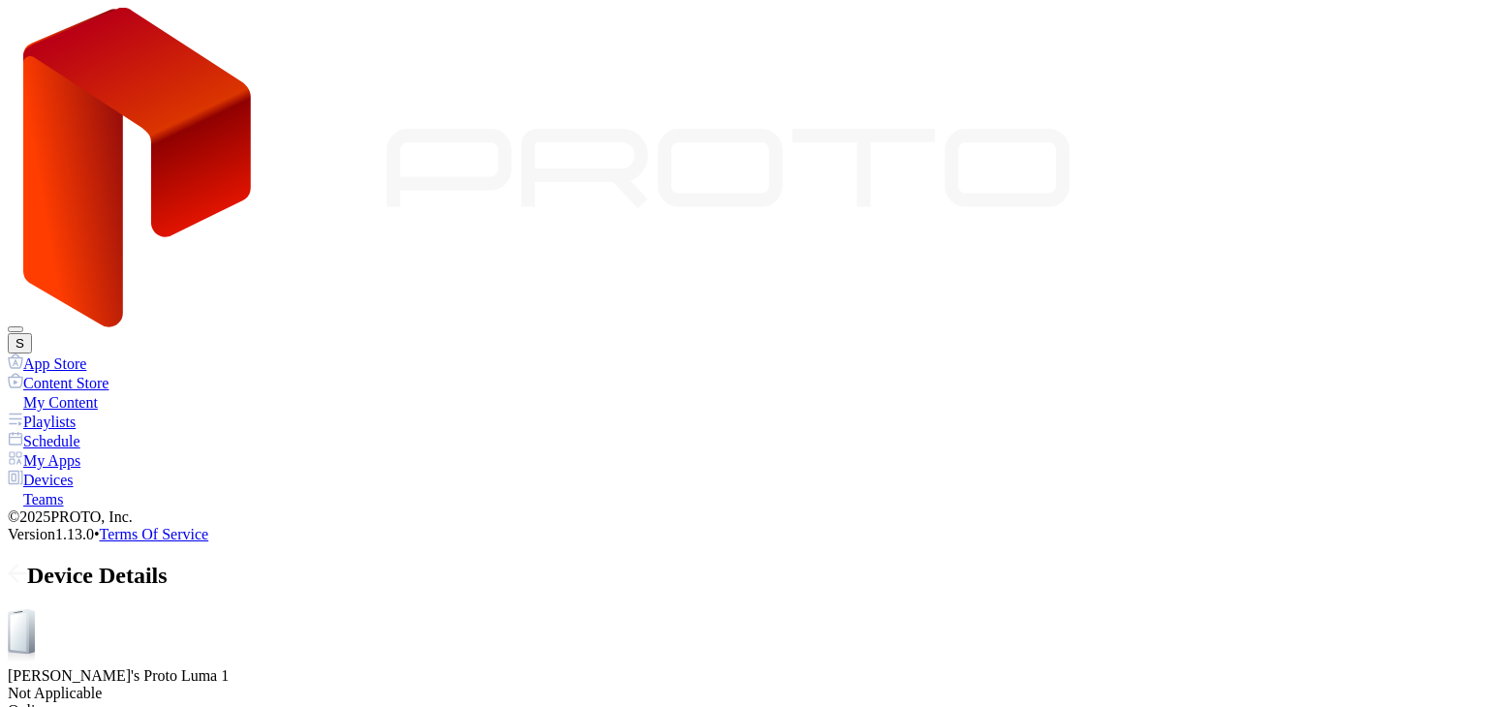
drag, startPoint x: 416, startPoint y: 396, endPoint x: 508, endPoint y: 405, distance: 92.4
drag, startPoint x: 337, startPoint y: 392, endPoint x: 242, endPoint y: 387, distance: 95.1
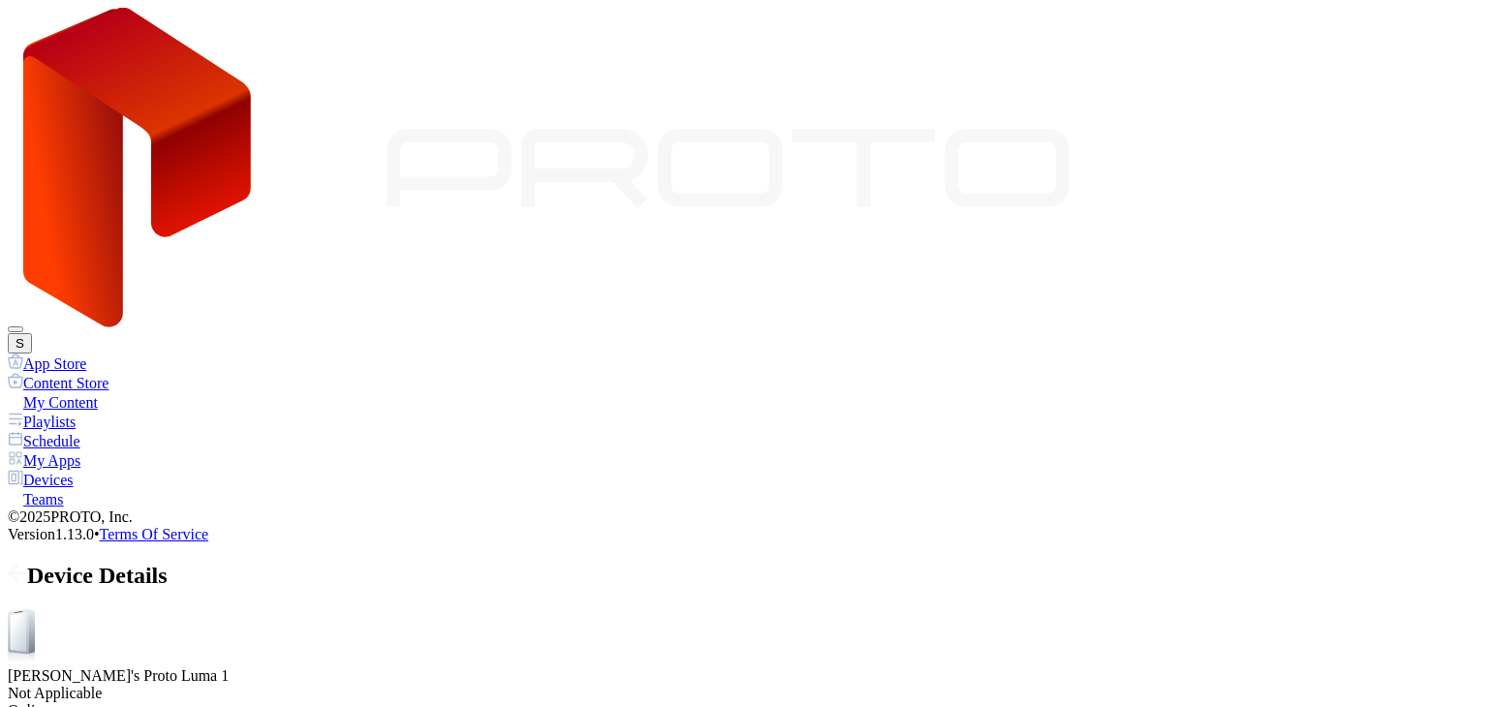
drag, startPoint x: 242, startPoint y: 387, endPoint x: 718, endPoint y: 452, distance: 480.0
drag, startPoint x: 718, startPoint y: 452, endPoint x: 283, endPoint y: 388, distance: 439.6
drag, startPoint x: 279, startPoint y: 396, endPoint x: 227, endPoint y: 383, distance: 54.0
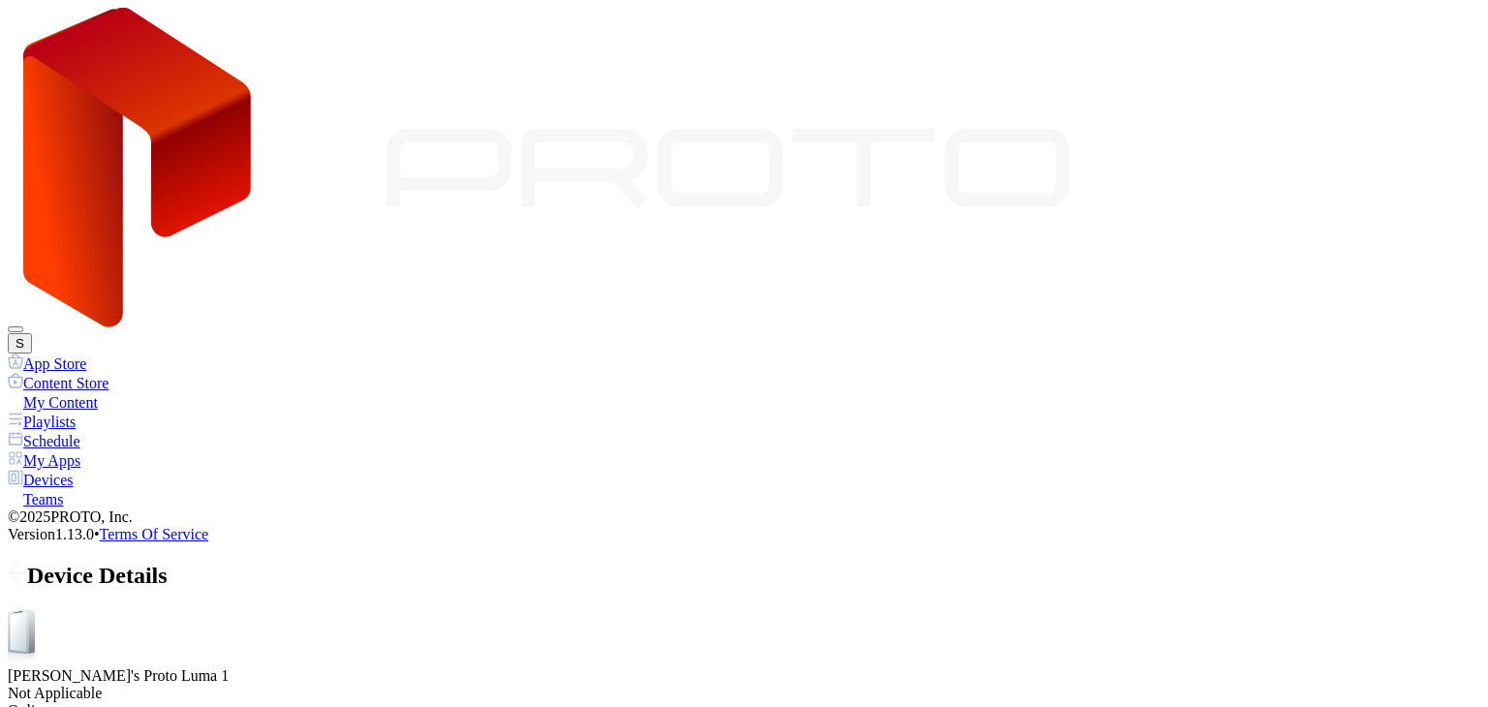
drag, startPoint x: 473, startPoint y: 395, endPoint x: 514, endPoint y: 393, distance: 41.7
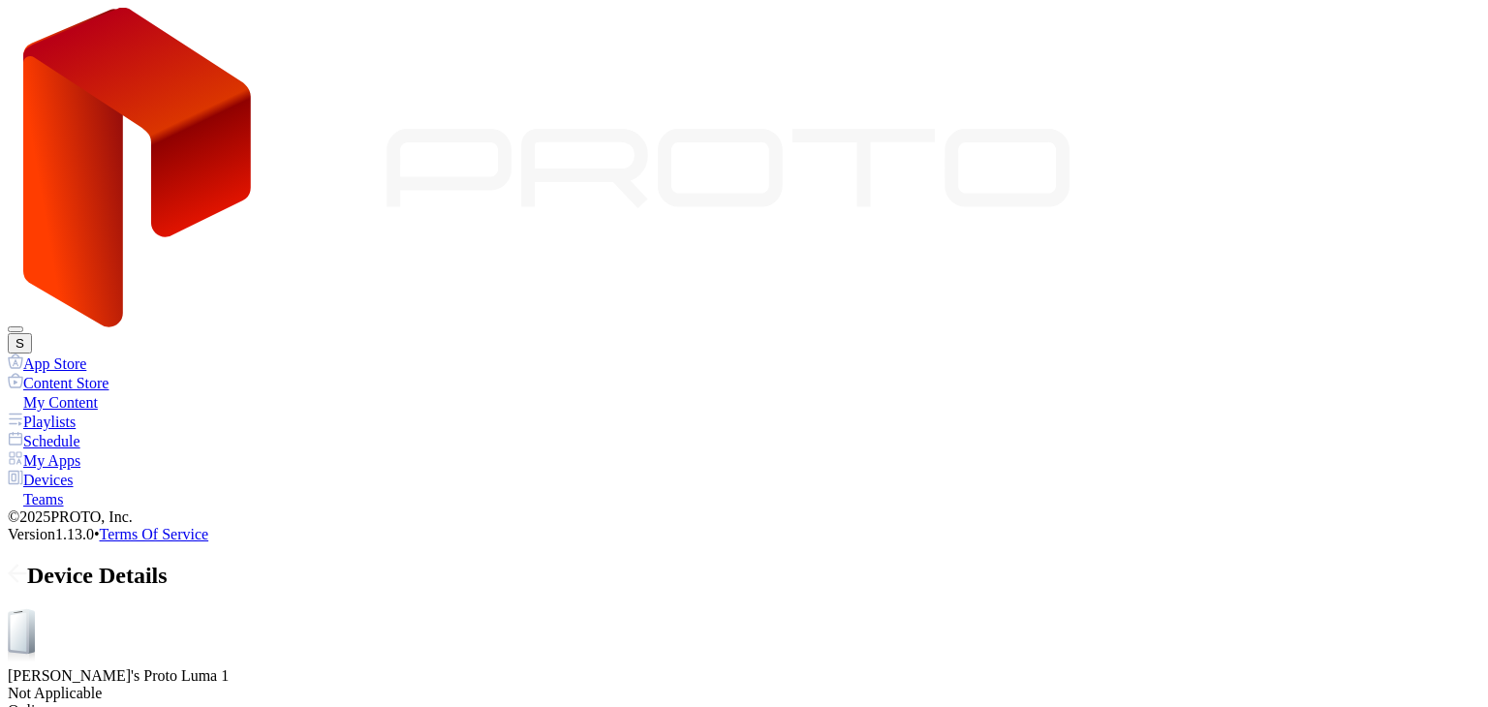
click at [27, 564] on icon at bounding box center [17, 573] width 19 height 19
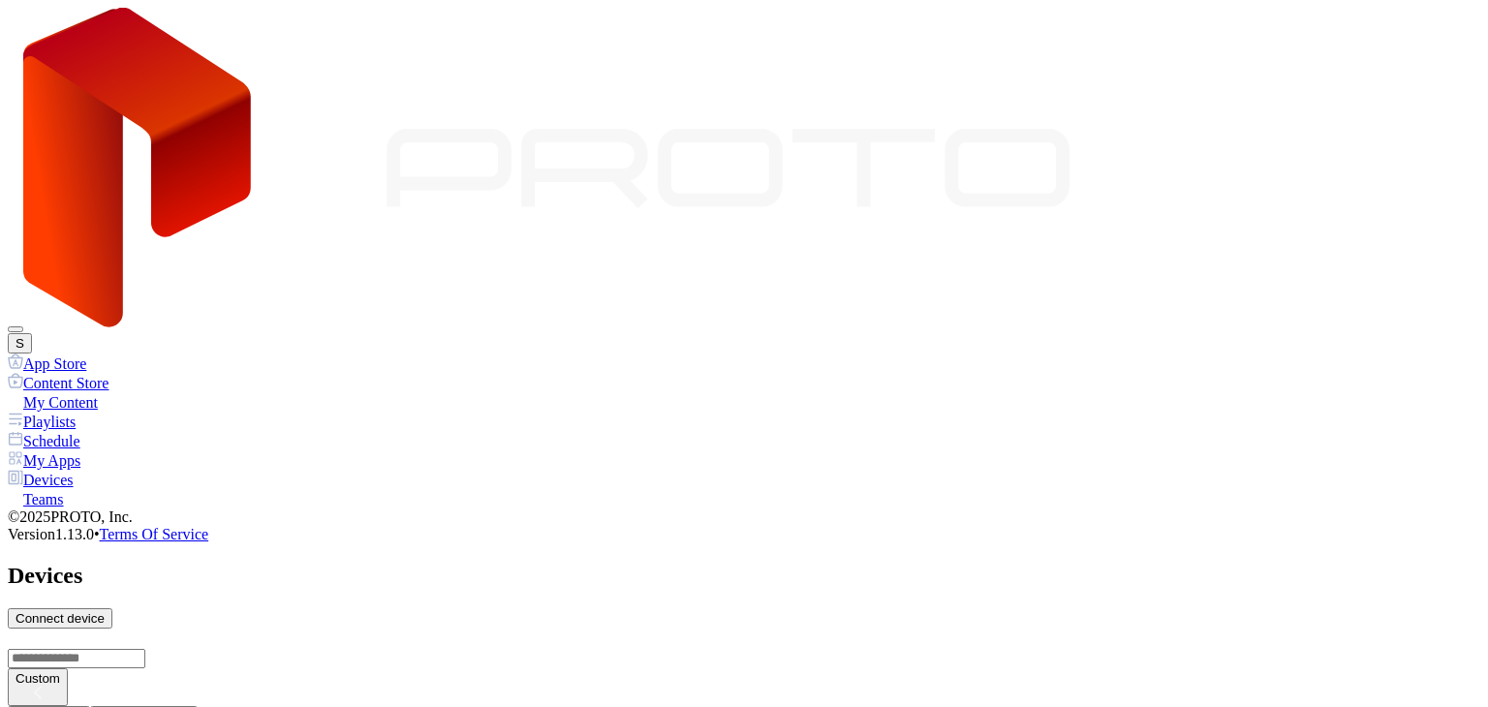
scroll to position [1197, 0]
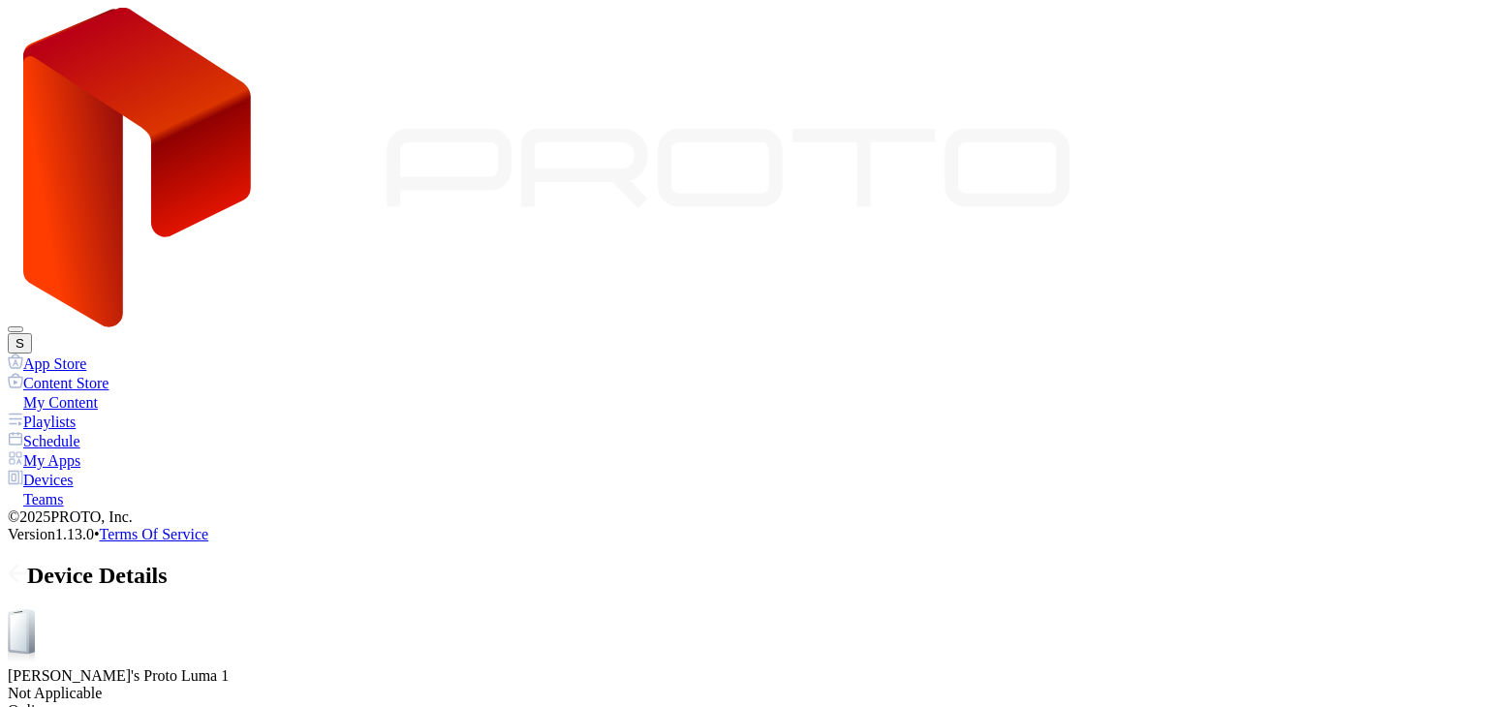
scroll to position [325, 0]
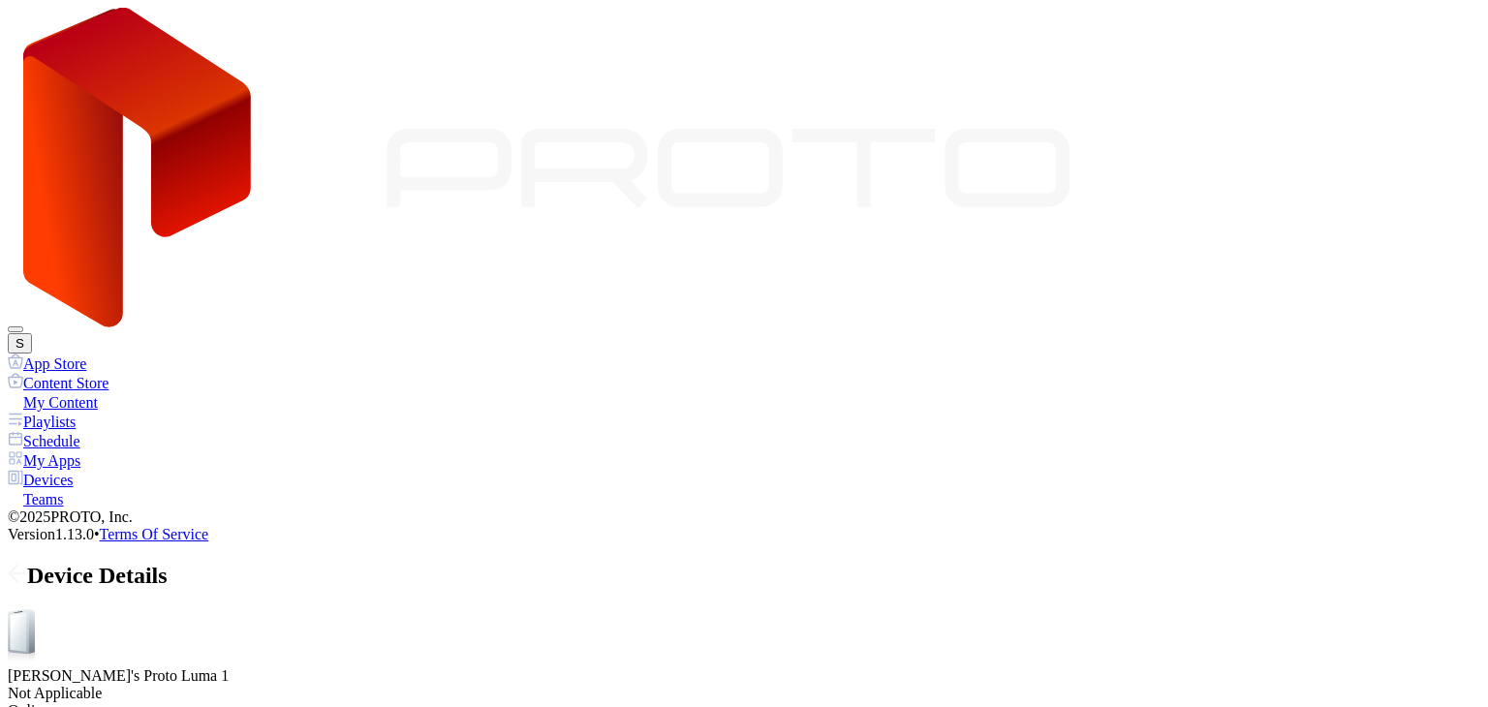
drag, startPoint x: 280, startPoint y: 396, endPoint x: 550, endPoint y: 431, distance: 272.5
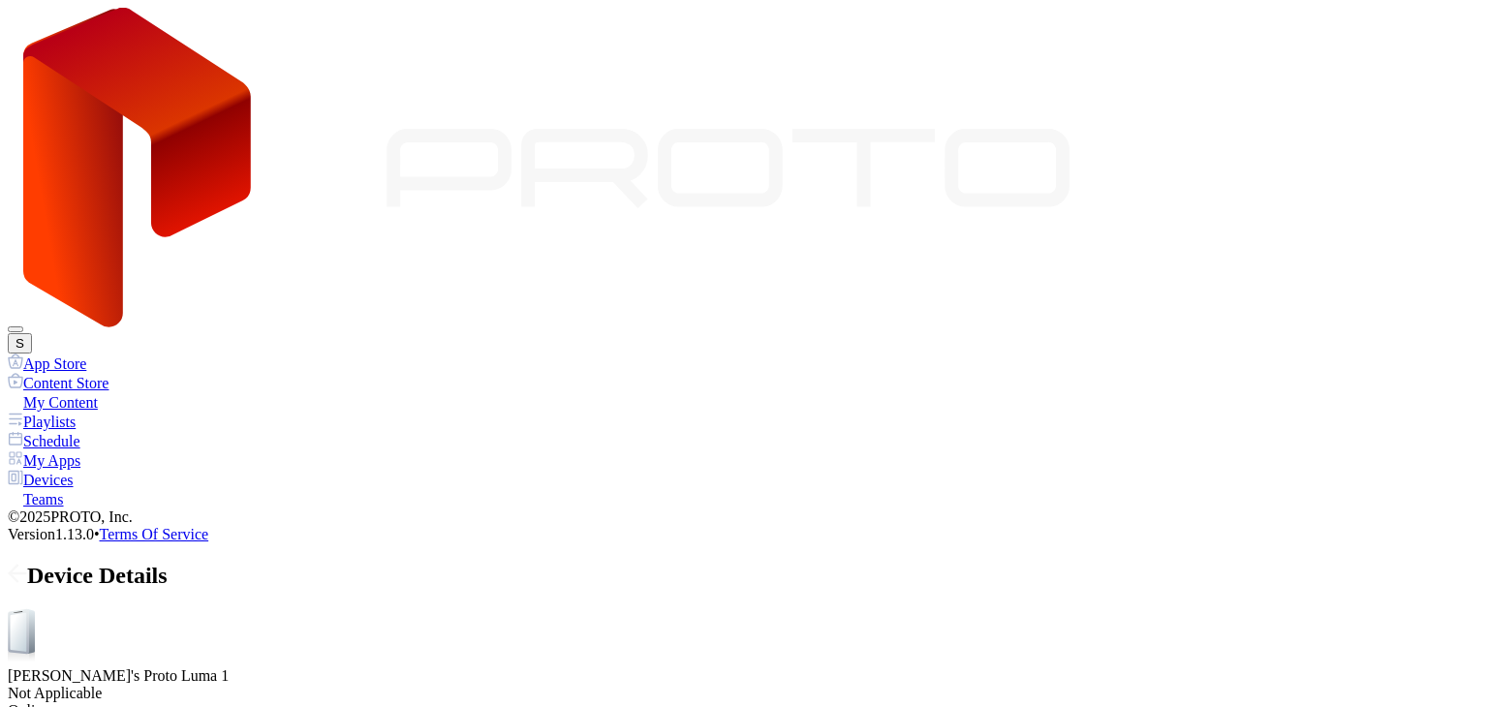
drag, startPoint x: 378, startPoint y: 392, endPoint x: 214, endPoint y: 410, distance: 164.6
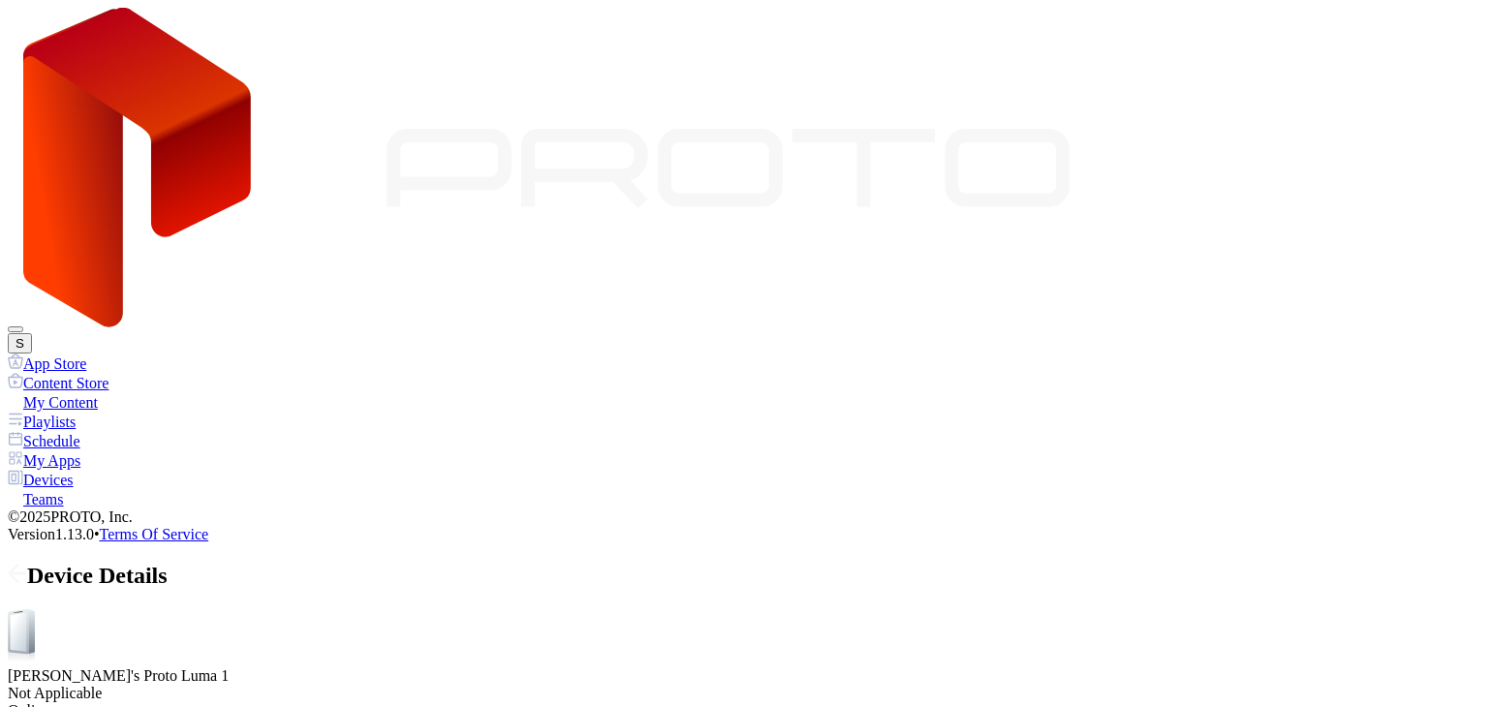
click at [1351, 563] on div "Device Details" at bounding box center [744, 576] width 1472 height 26
click at [27, 564] on icon at bounding box center [17, 573] width 19 height 19
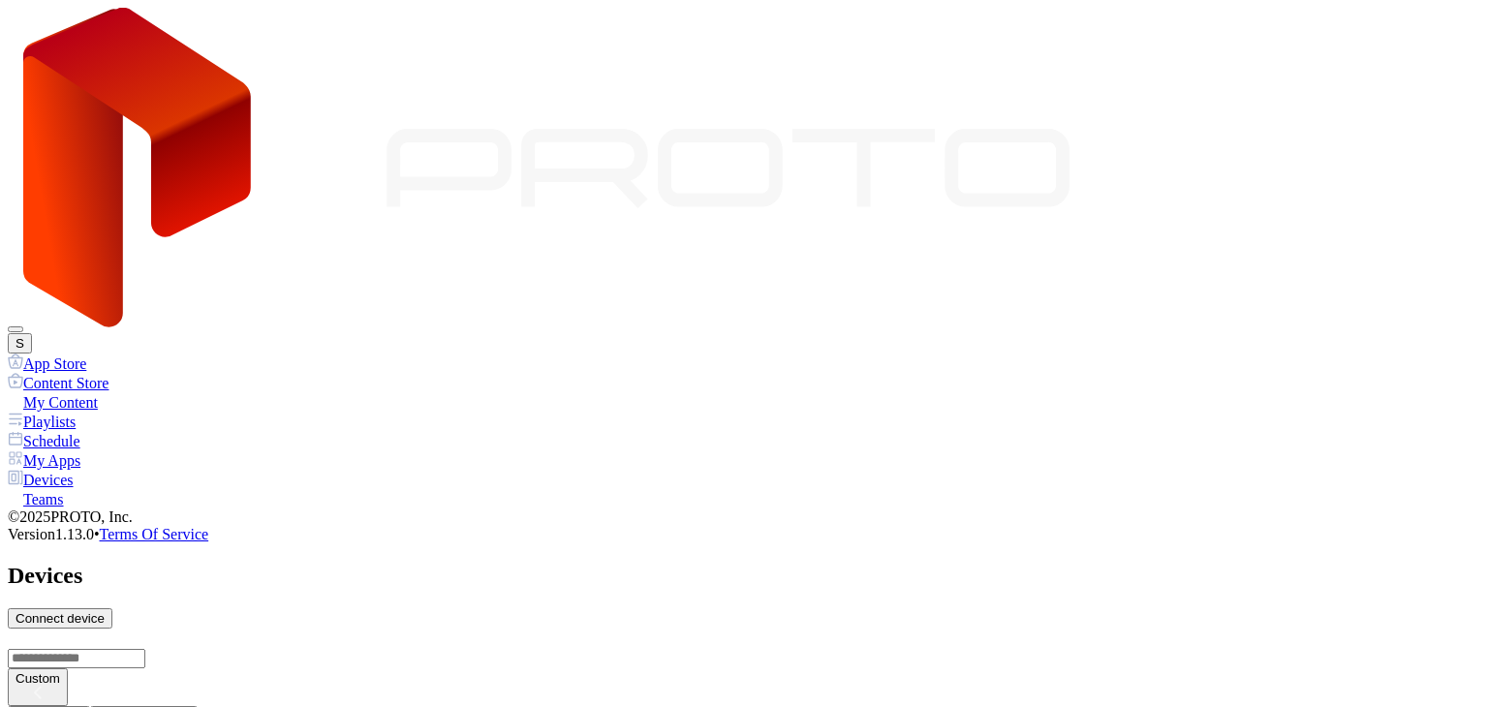
scroll to position [1013, 0]
